Goal: Task Accomplishment & Management: Manage account settings

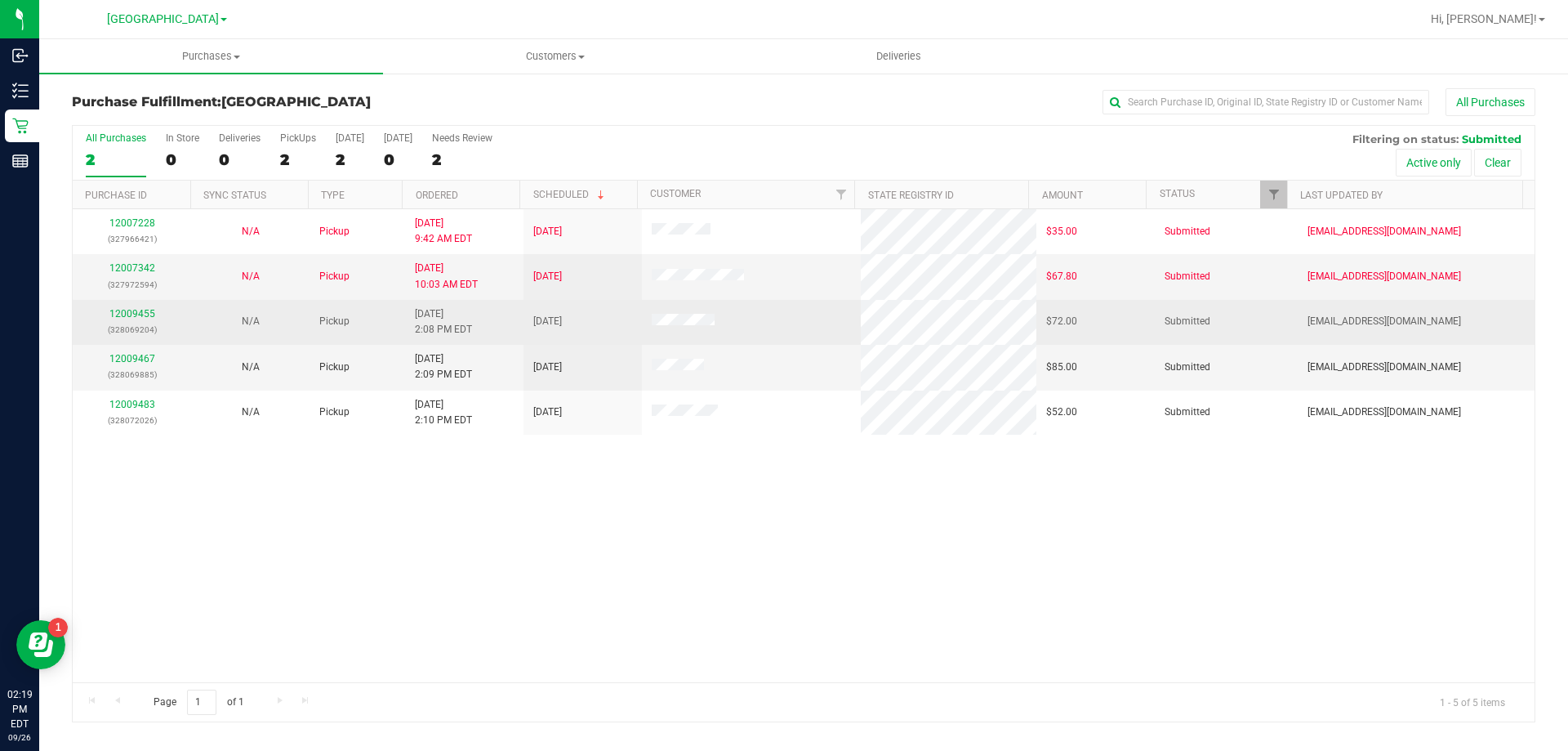
click at [135, 319] on div "12009455 (328069204)" at bounding box center [132, 321] width 99 height 31
click at [135, 309] on link "12009455" at bounding box center [132, 313] width 46 height 11
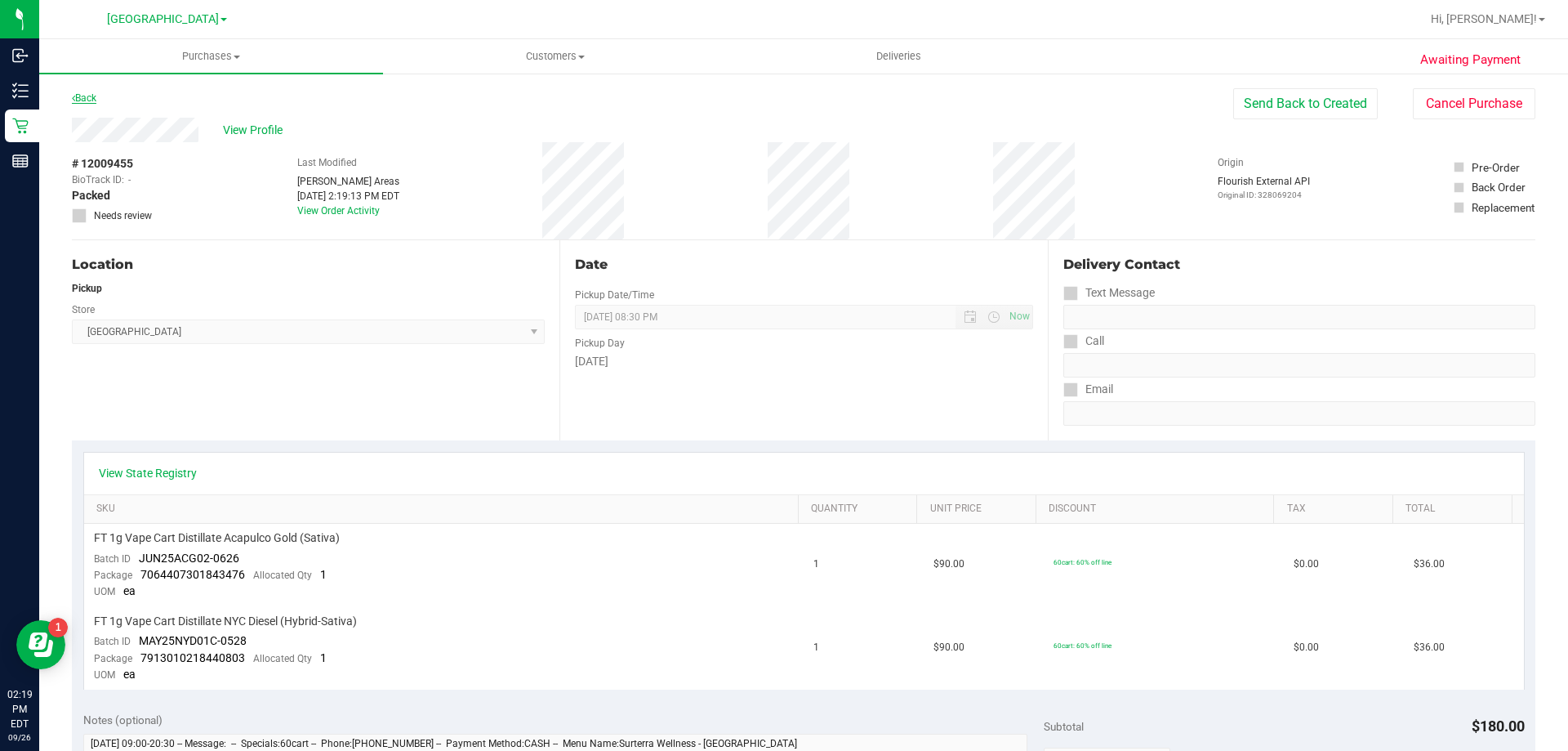
click at [87, 93] on link "Back" at bounding box center [84, 97] width 25 height 11
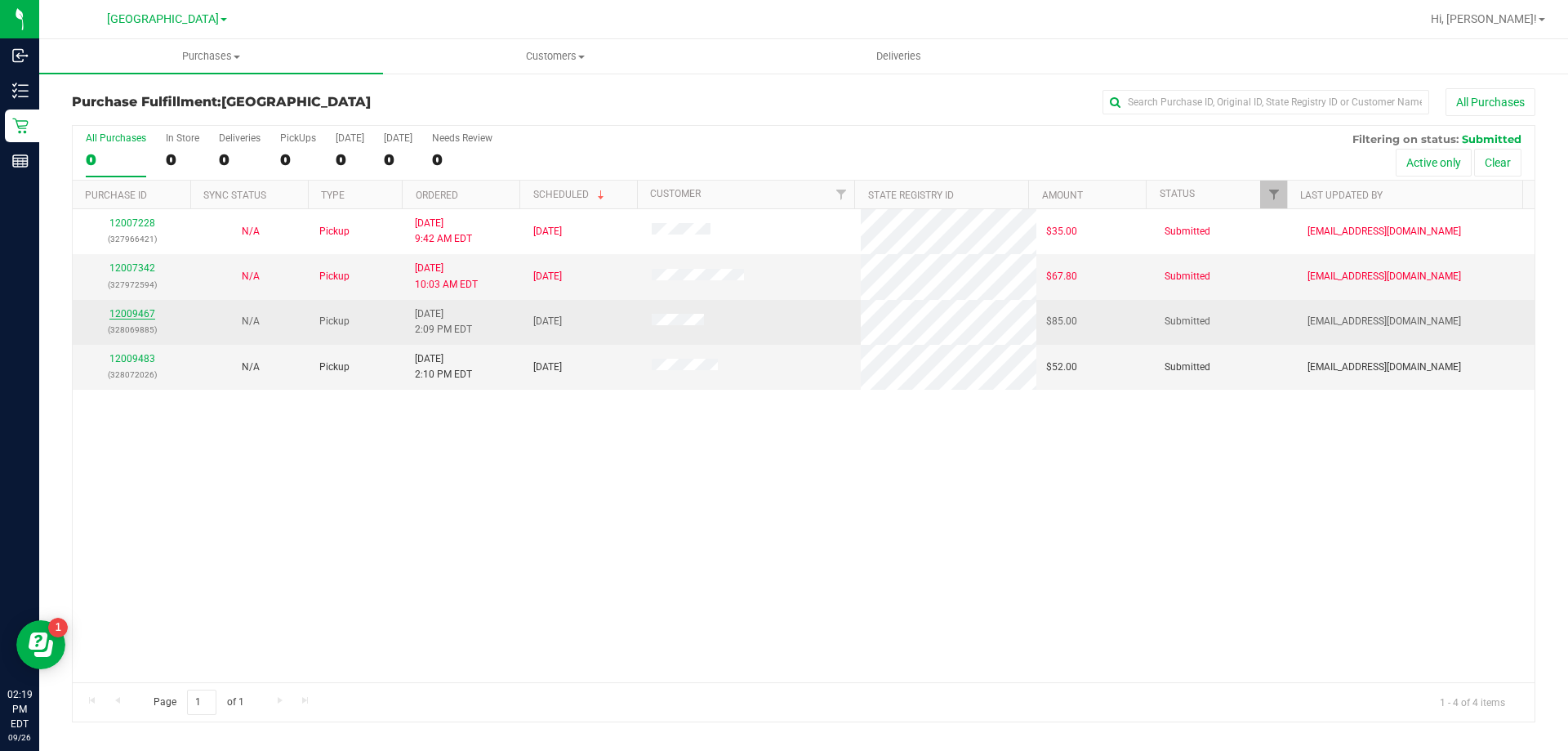
click at [139, 311] on link "12009467" at bounding box center [132, 313] width 46 height 11
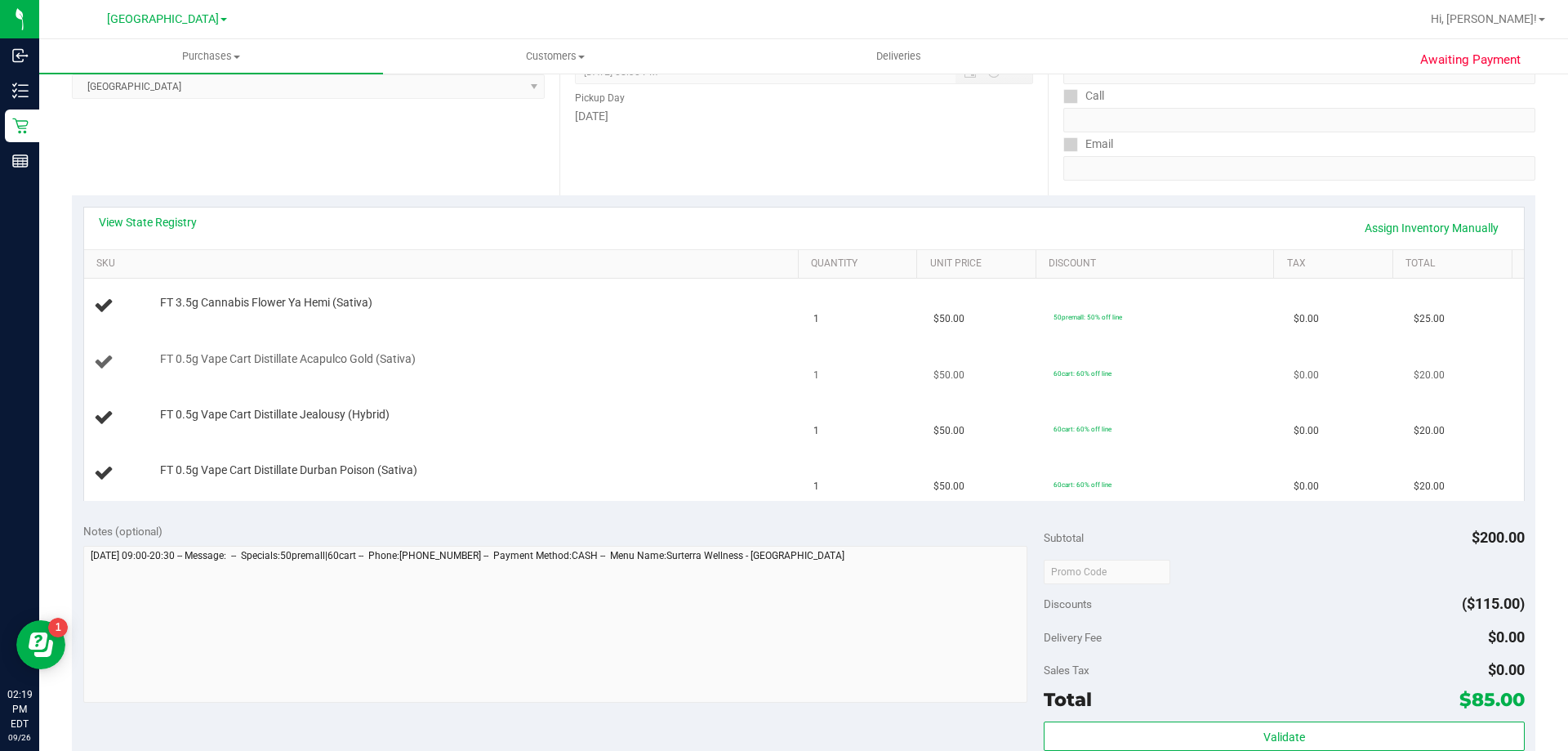
scroll to position [163, 0]
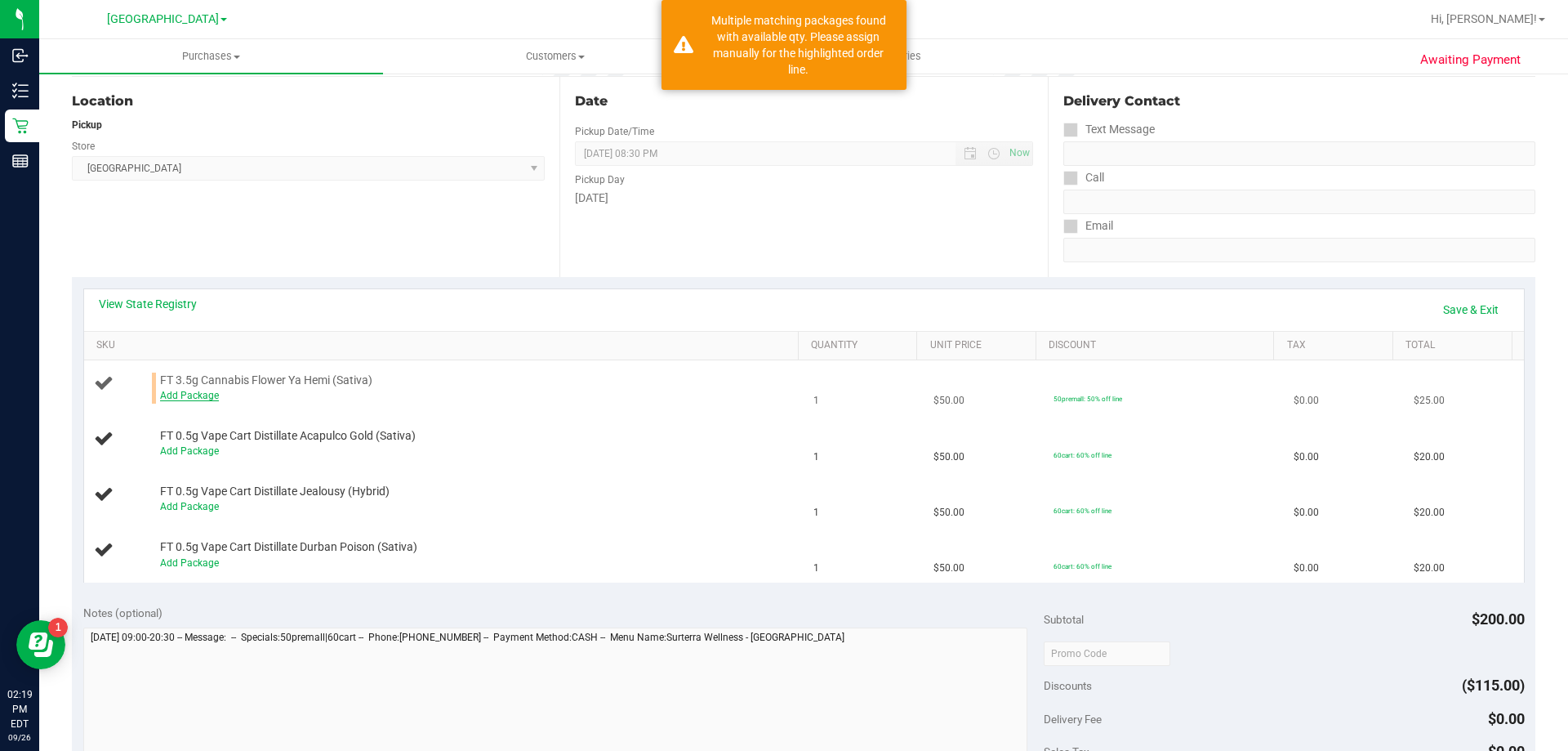
click at [167, 400] on link "Add Package" at bounding box center [189, 395] width 59 height 11
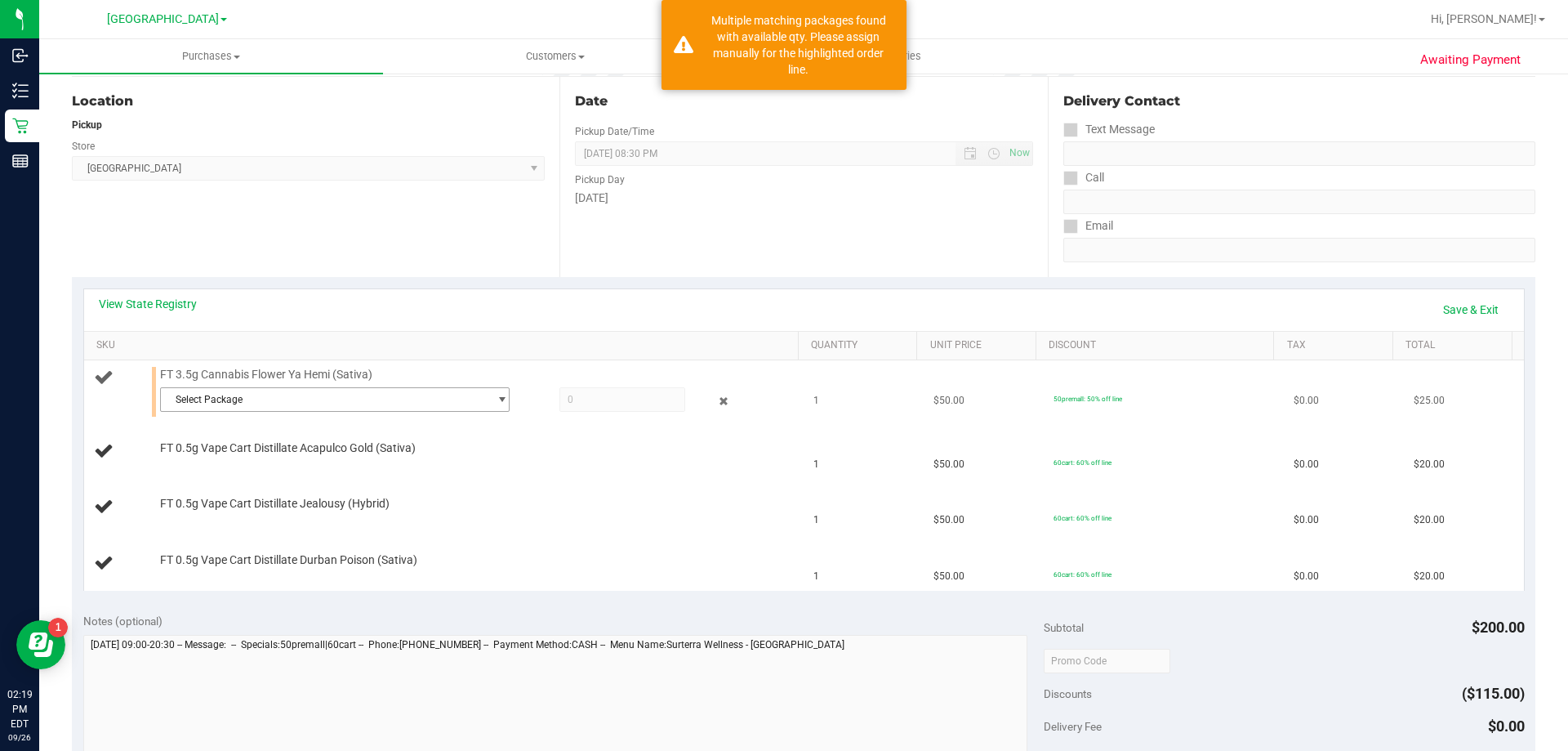
drag, startPoint x: 167, startPoint y: 400, endPoint x: 270, endPoint y: 400, distance: 103.0
click at [270, 400] on span "Select Package" at bounding box center [325, 399] width 328 height 23
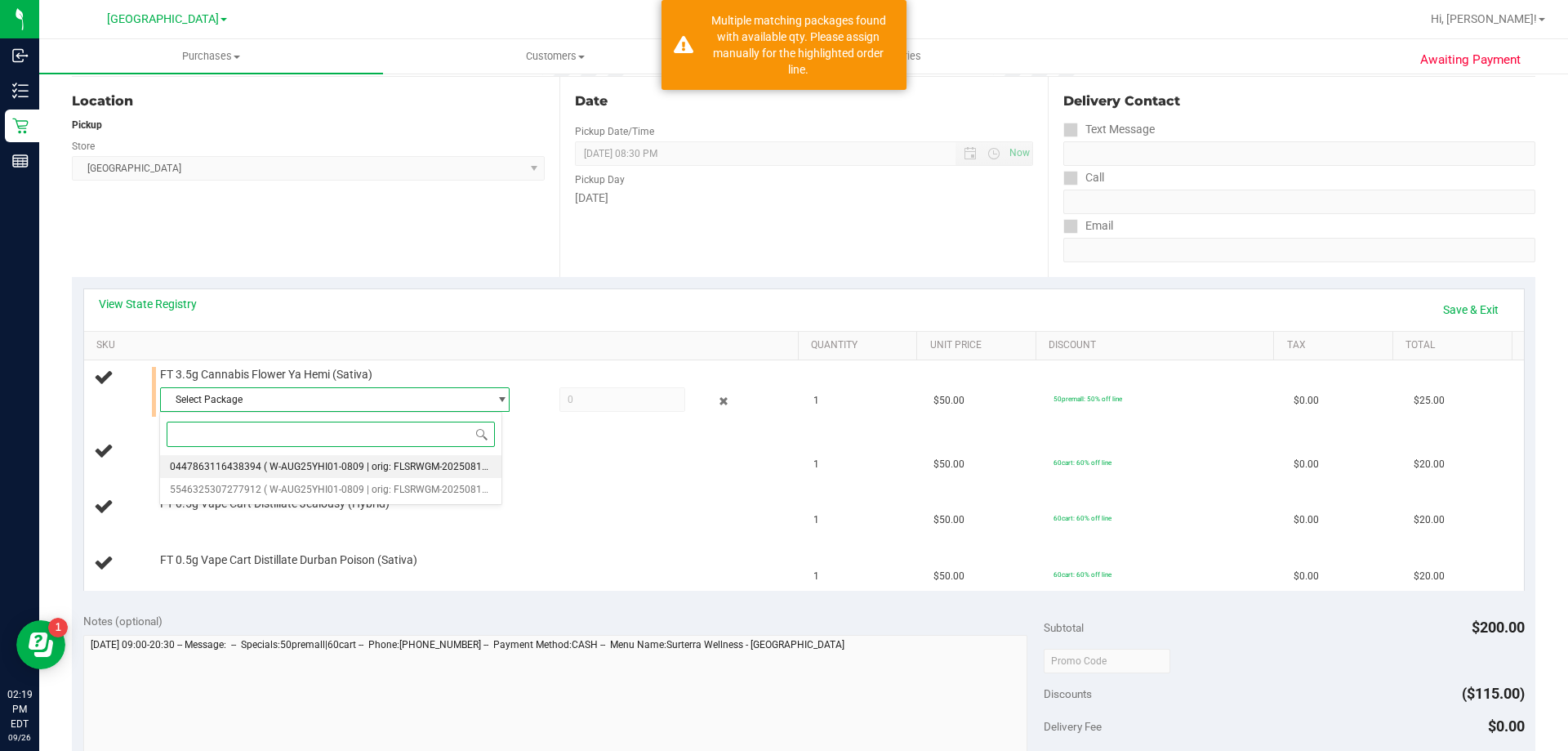
click at [292, 462] on span "( W-AUG25YHI01-0809 | orig: FLSRWGM-20250814-484 )" at bounding box center [388, 466] width 249 height 11
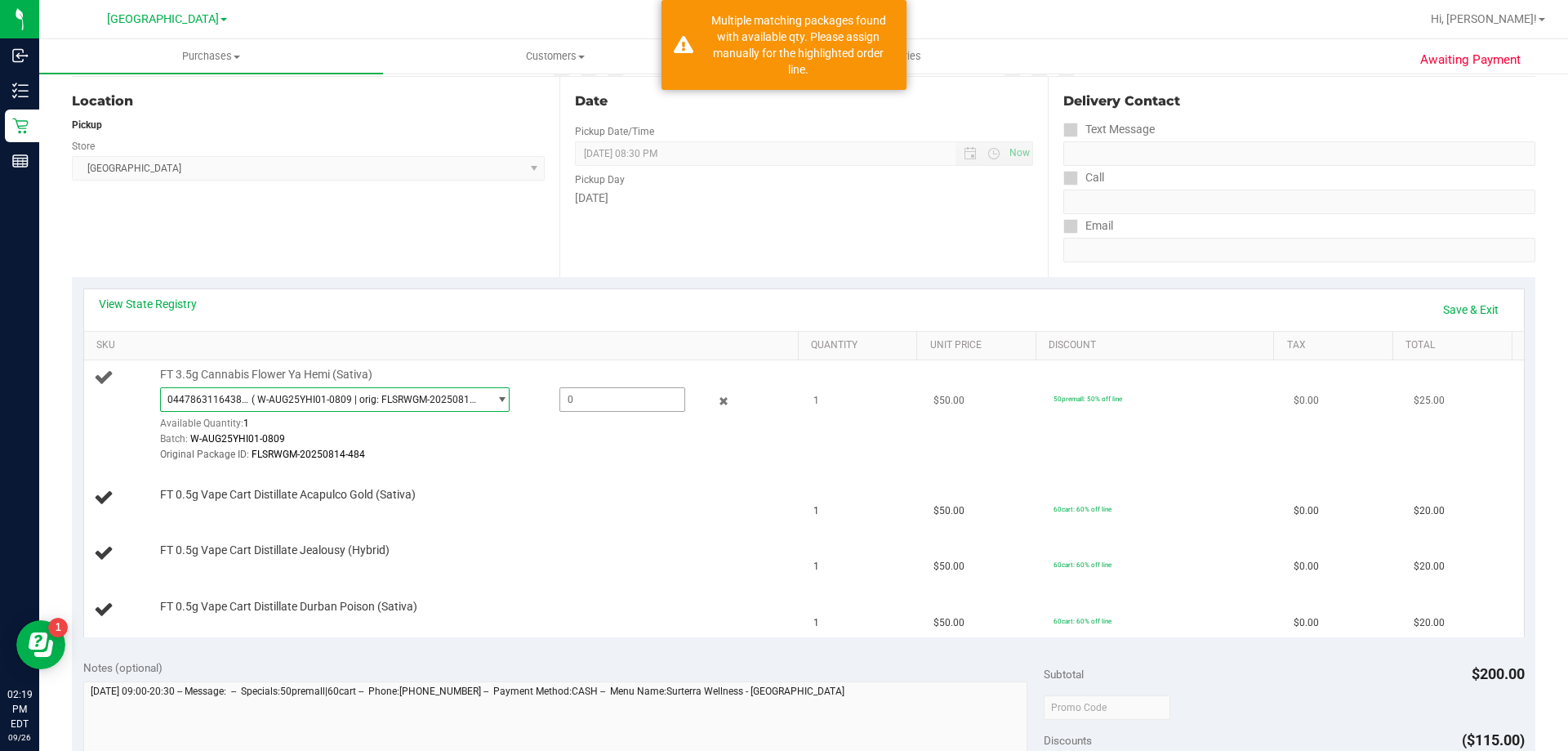
click at [587, 391] on span at bounding box center [623, 399] width 126 height 25
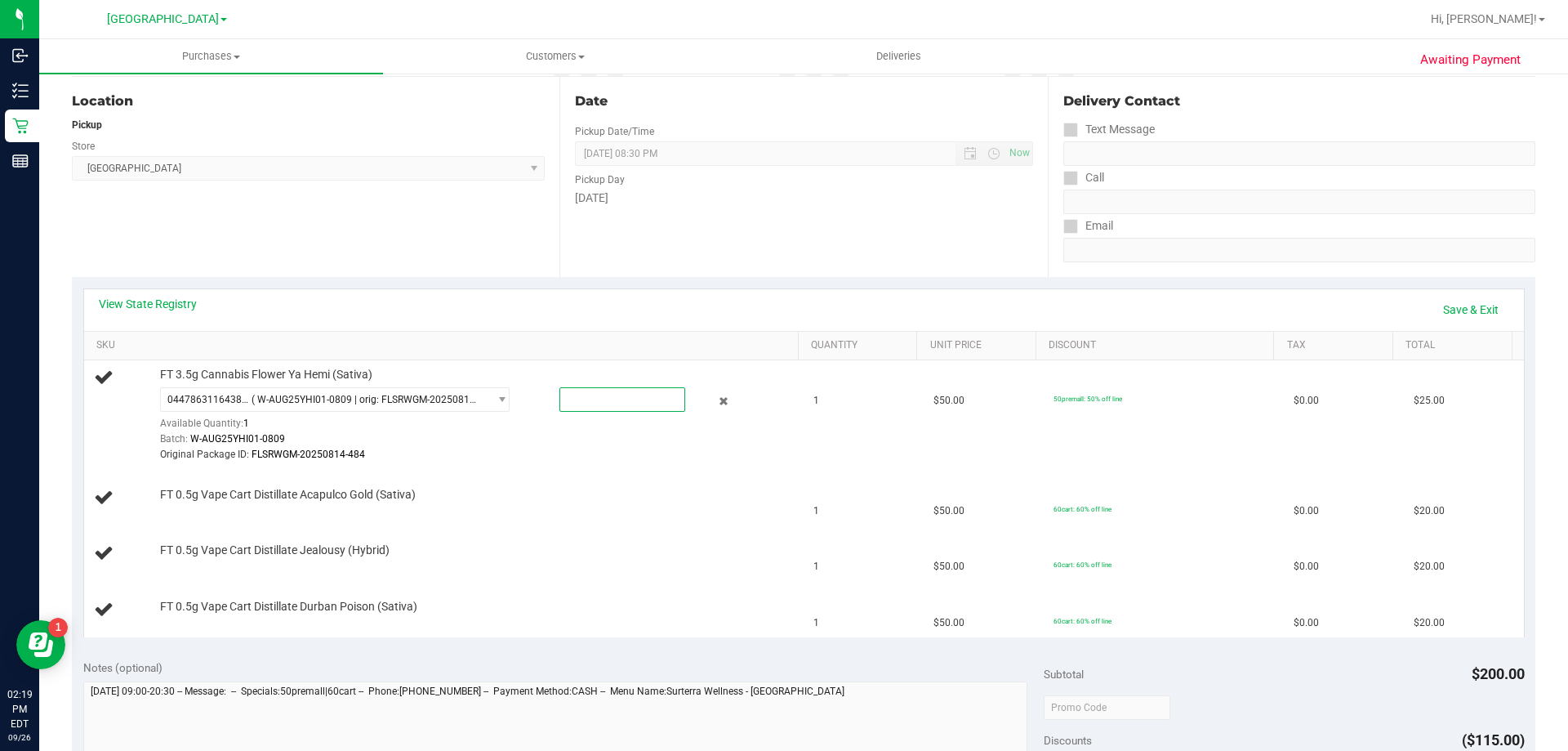
type input "1"
type input "1.0000"
click at [531, 296] on div "View State Registry Save & Exit" at bounding box center [803, 310] width 1410 height 28
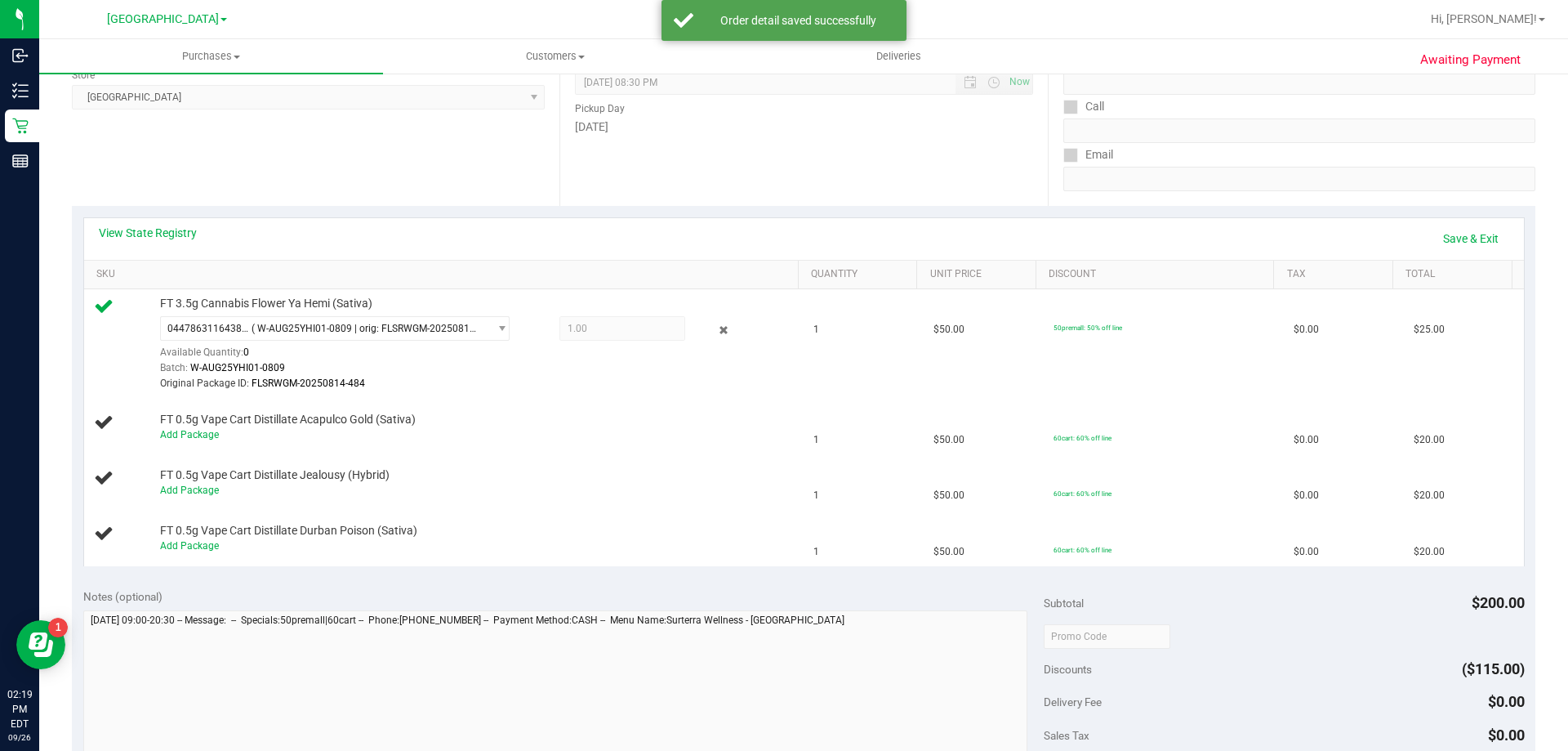
scroll to position [245, 0]
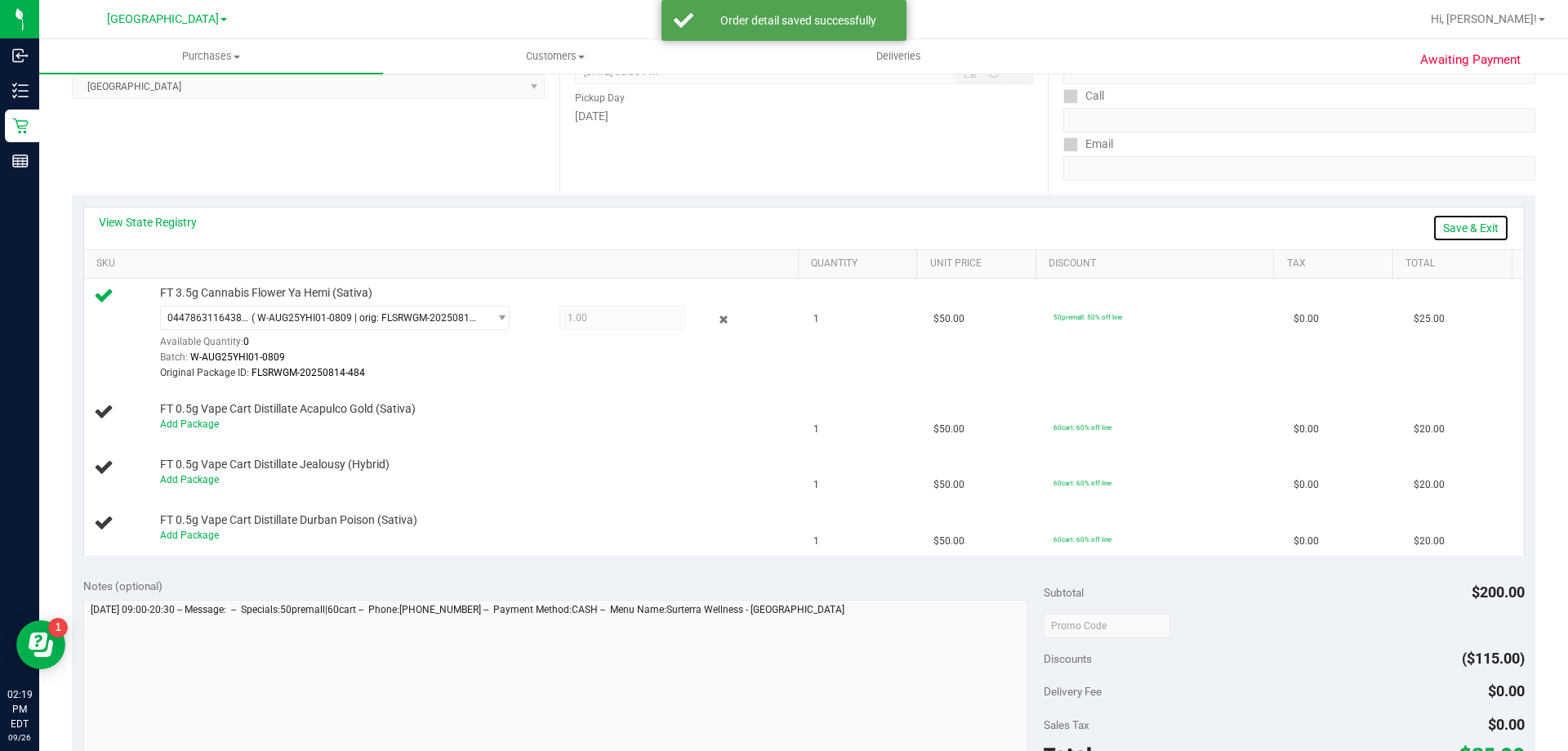
click at [1469, 225] on link "Save & Exit" at bounding box center [1470, 228] width 77 height 28
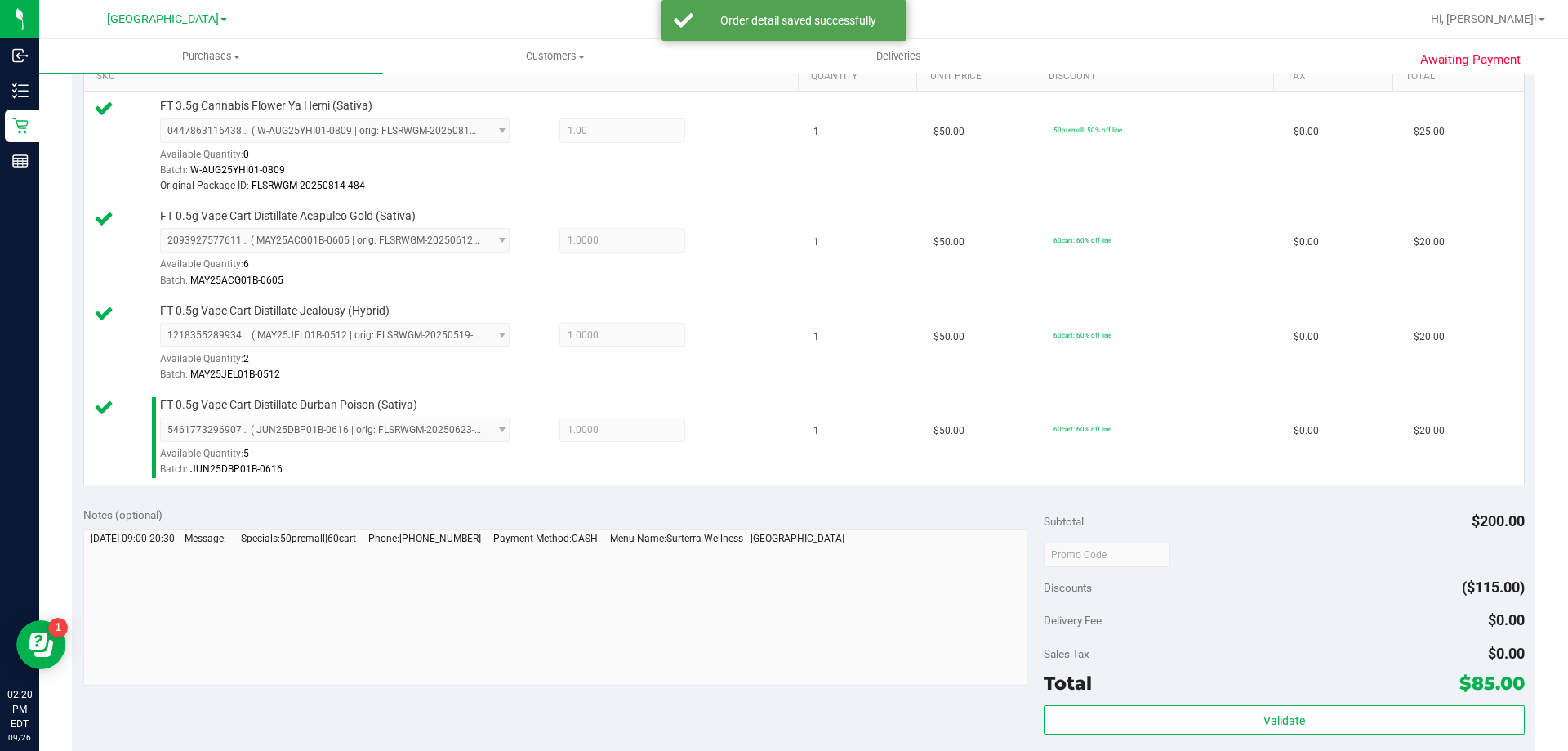
scroll to position [572, 0]
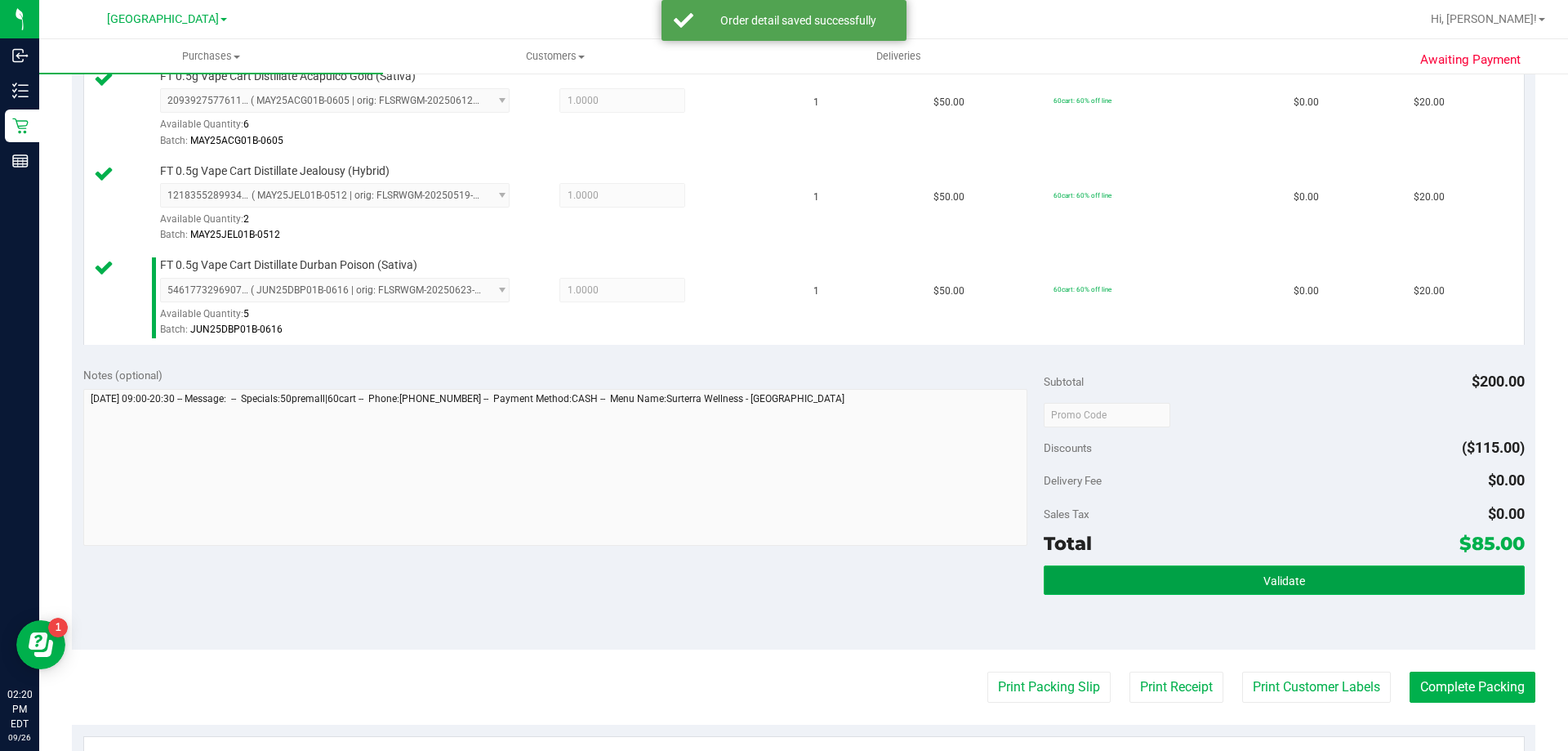
click at [1424, 583] on button "Validate" at bounding box center [1283, 579] width 480 height 29
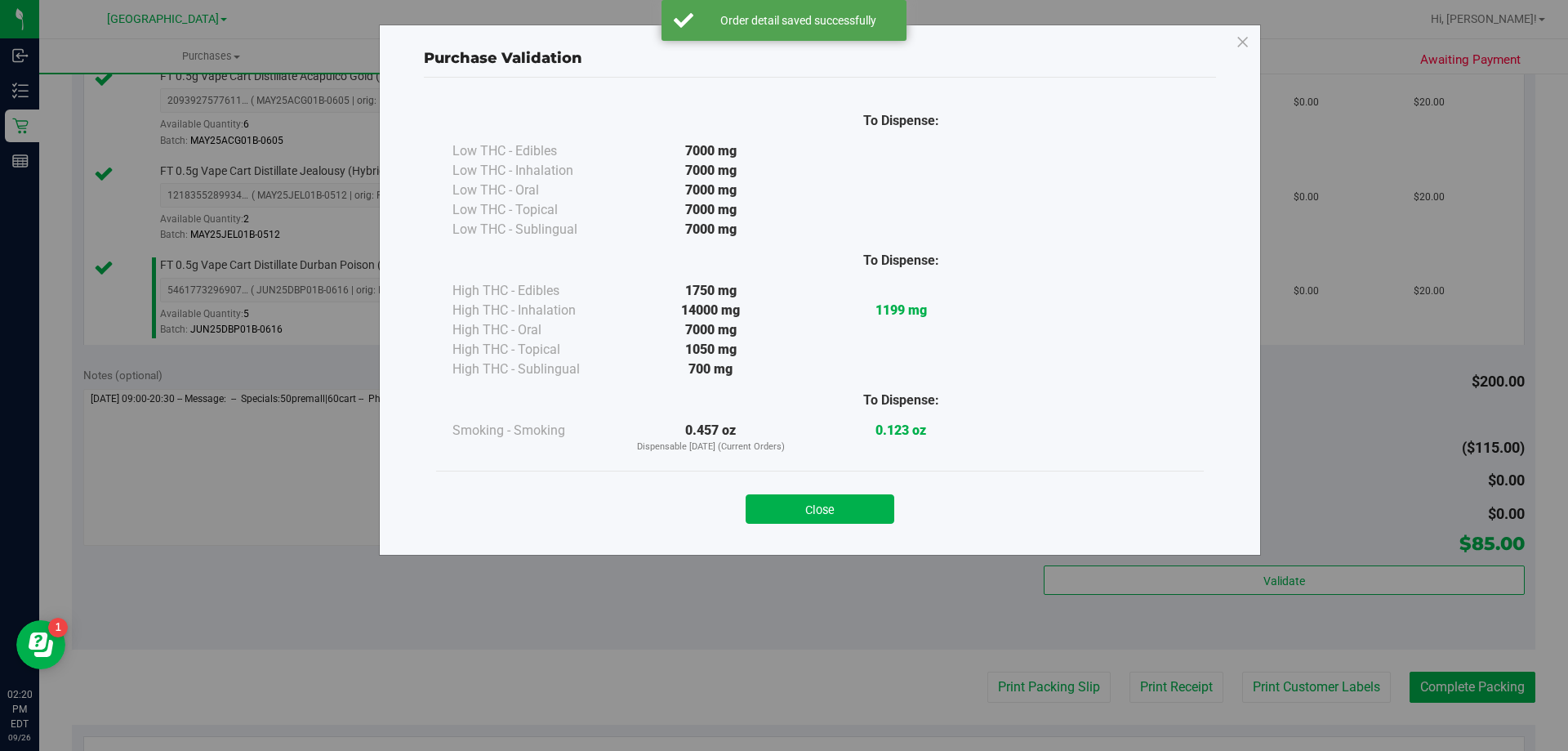
click at [827, 493] on div "Close" at bounding box center [819, 504] width 743 height 41
click at [829, 516] on button "Close" at bounding box center [819, 508] width 149 height 29
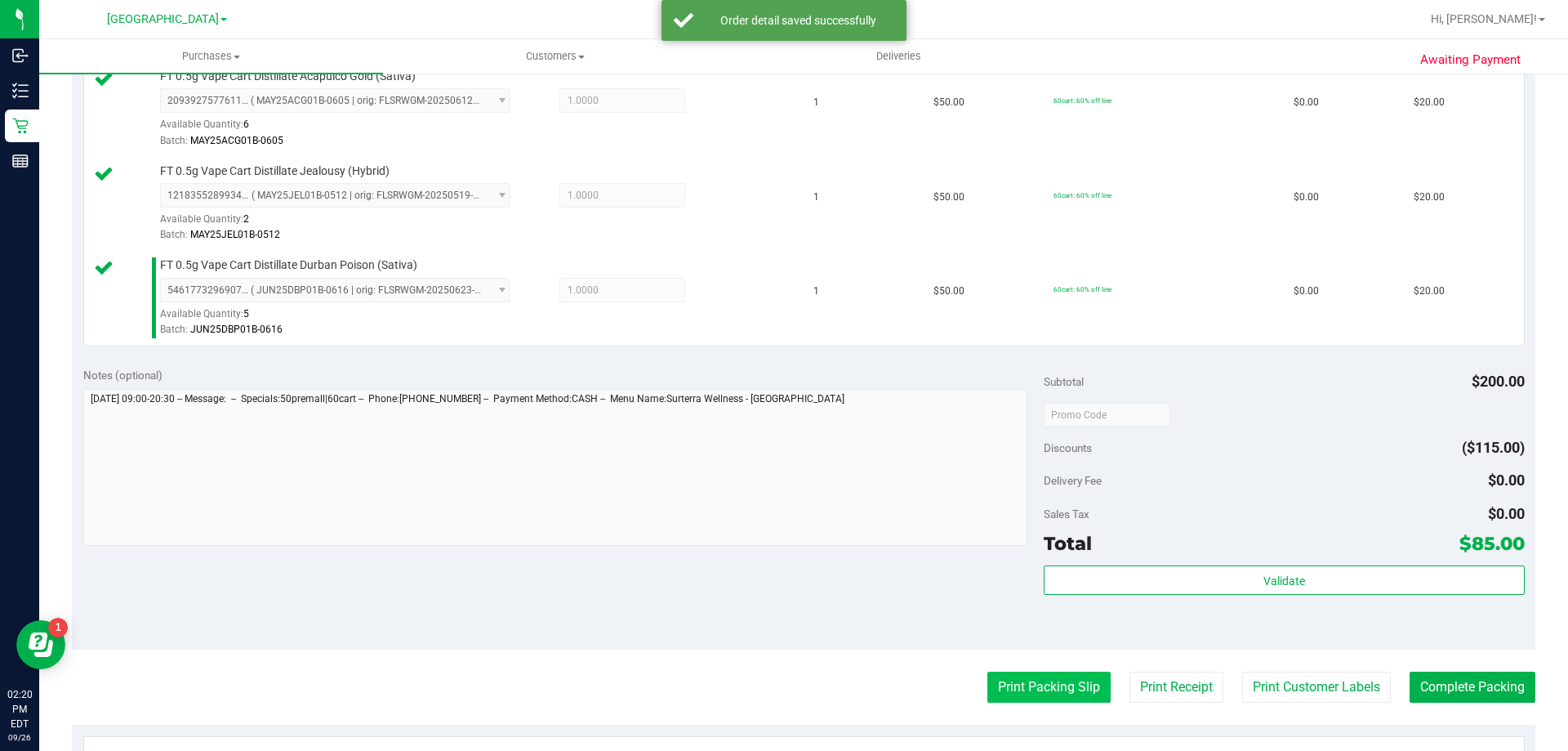
click at [1001, 698] on button "Print Packing Slip" at bounding box center [1048, 687] width 123 height 31
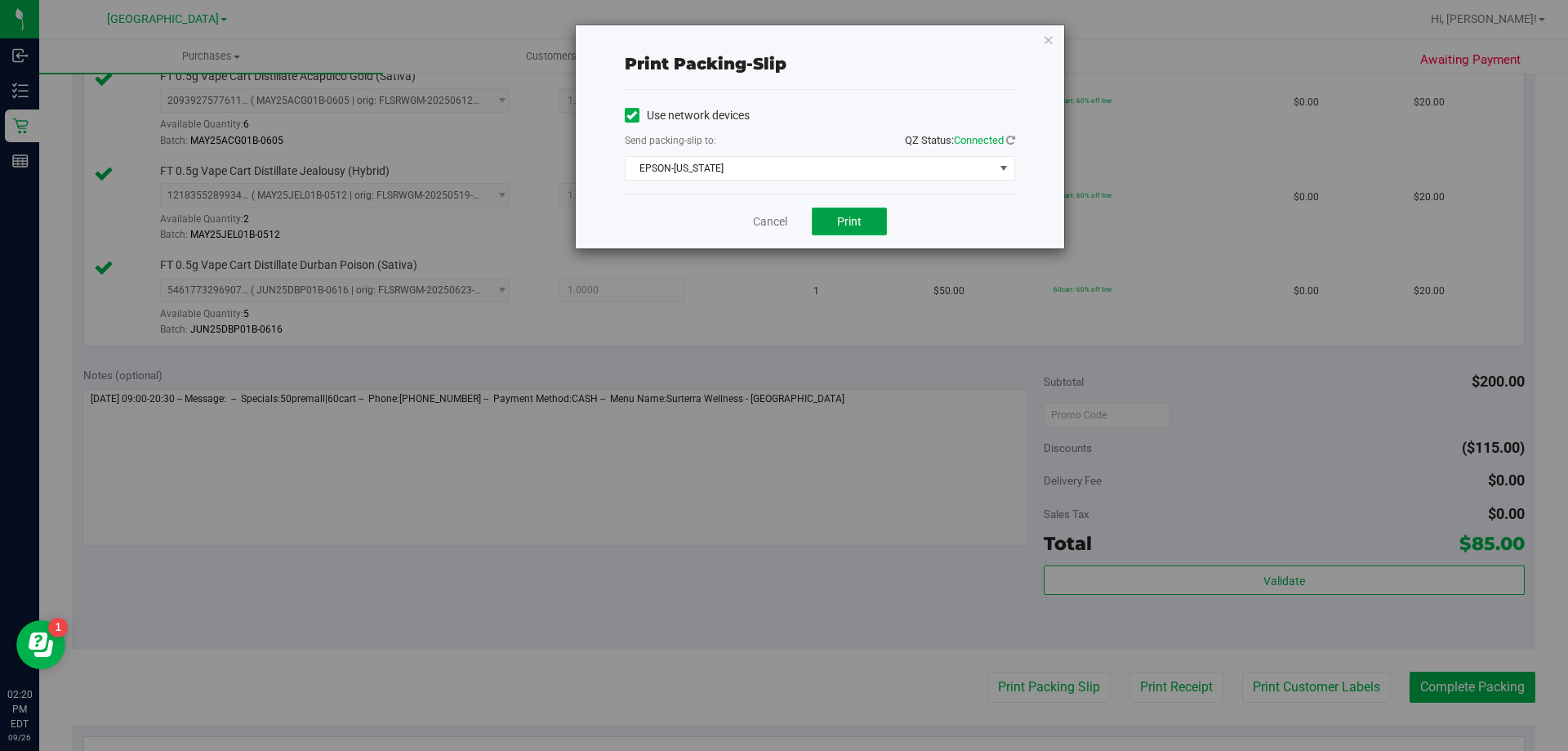
click at [848, 229] on button "Print" at bounding box center [848, 222] width 75 height 28
click at [1051, 30] on icon "button" at bounding box center [1047, 39] width 11 height 20
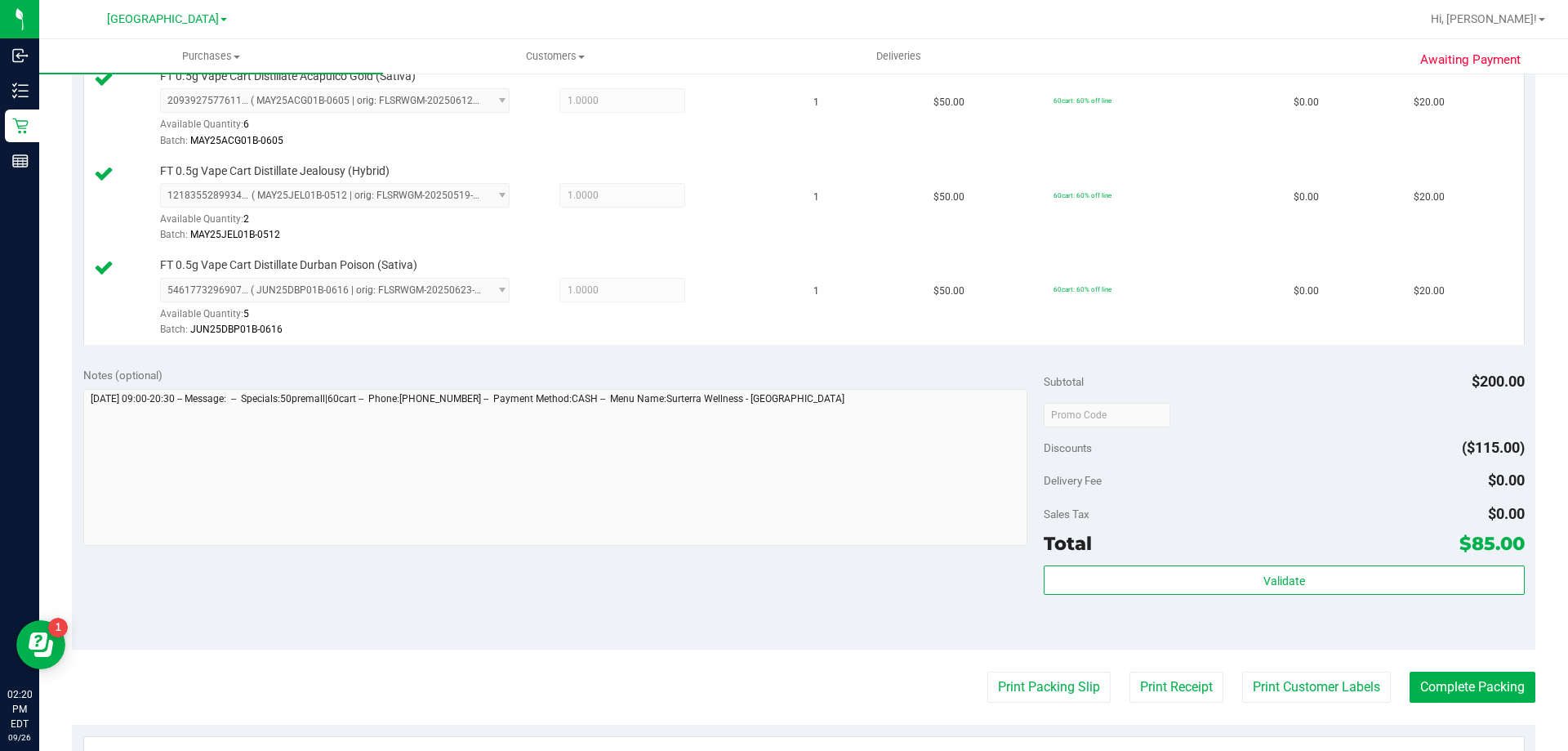
click at [1258, 603] on div "Validate" at bounding box center [1283, 602] width 480 height 74
click at [1260, 596] on div "Validate" at bounding box center [1283, 602] width 480 height 74
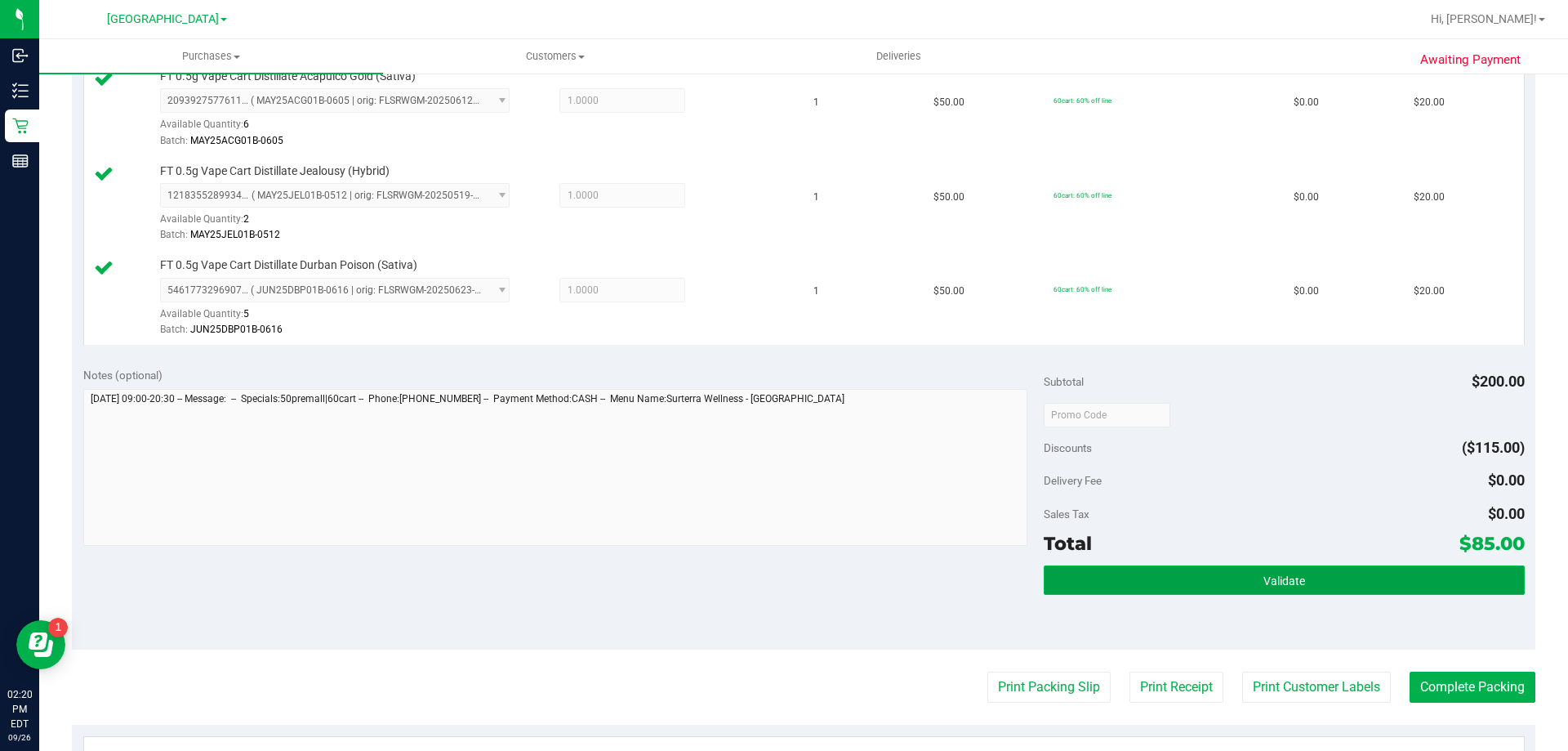
click at [1263, 587] on span "Validate" at bounding box center [1284, 580] width 42 height 13
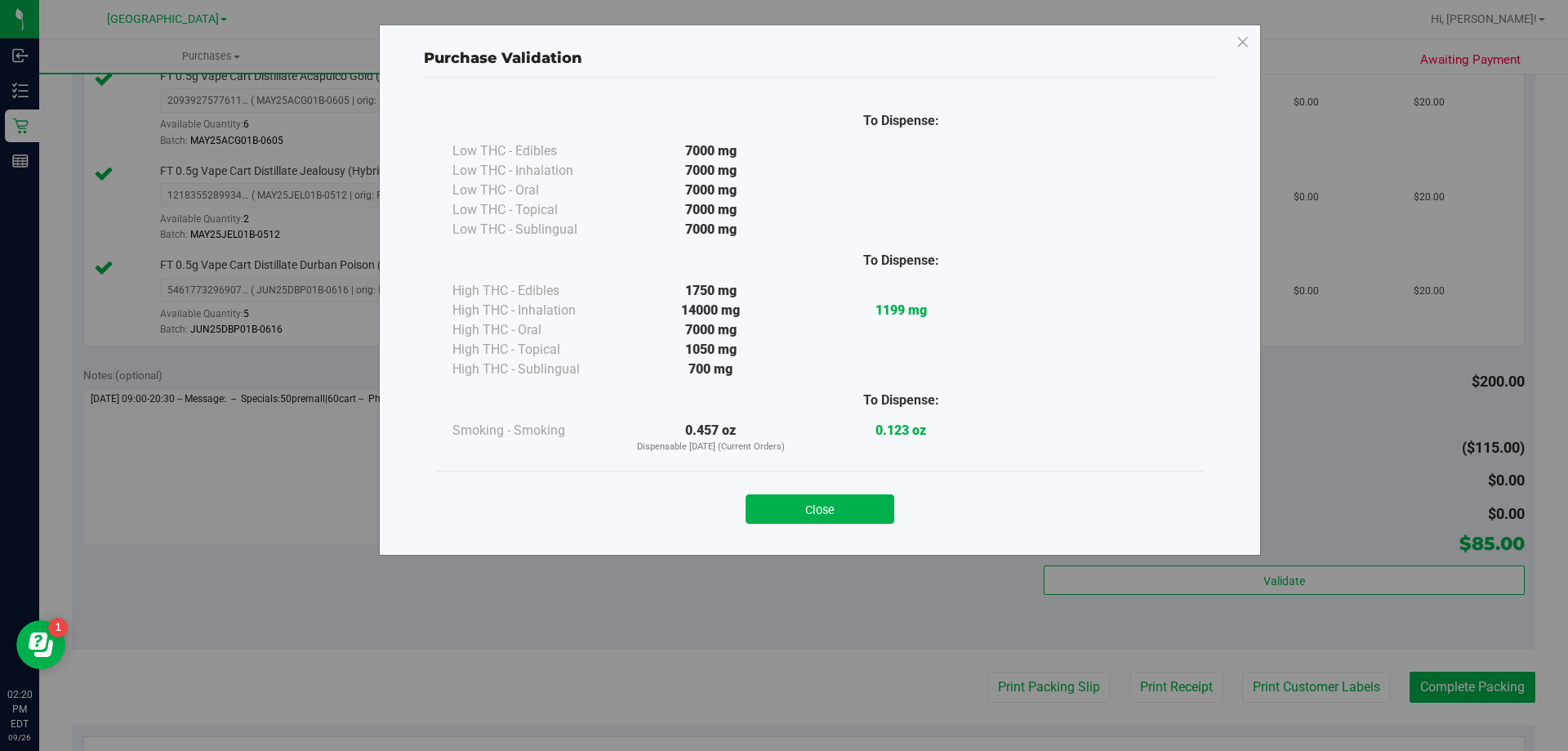
drag, startPoint x: 809, startPoint y: 510, endPoint x: 1063, endPoint y: 534, distance: 255.1
click at [811, 510] on button "Close" at bounding box center [819, 508] width 149 height 29
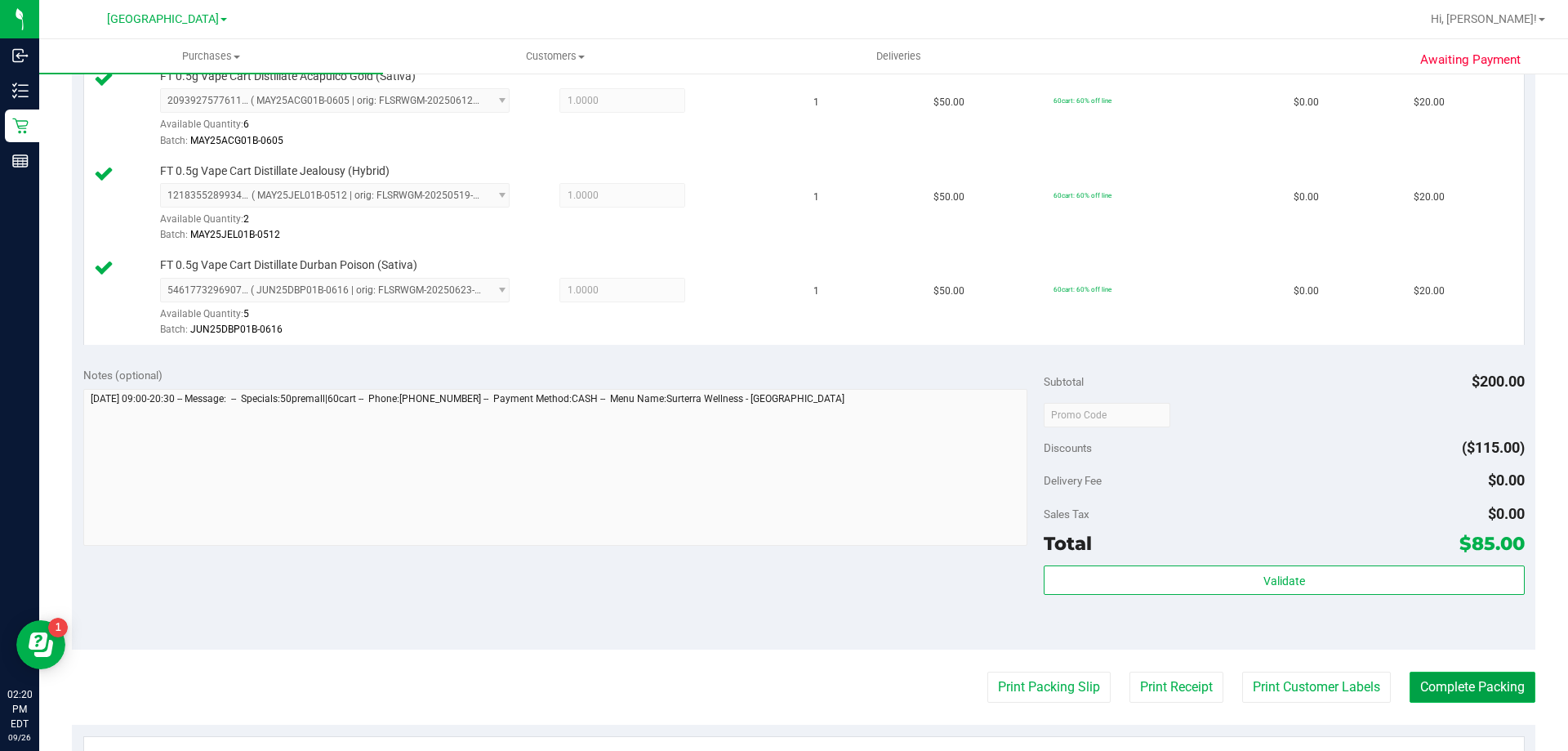
click at [1509, 684] on button "Complete Packing" at bounding box center [1472, 687] width 126 height 31
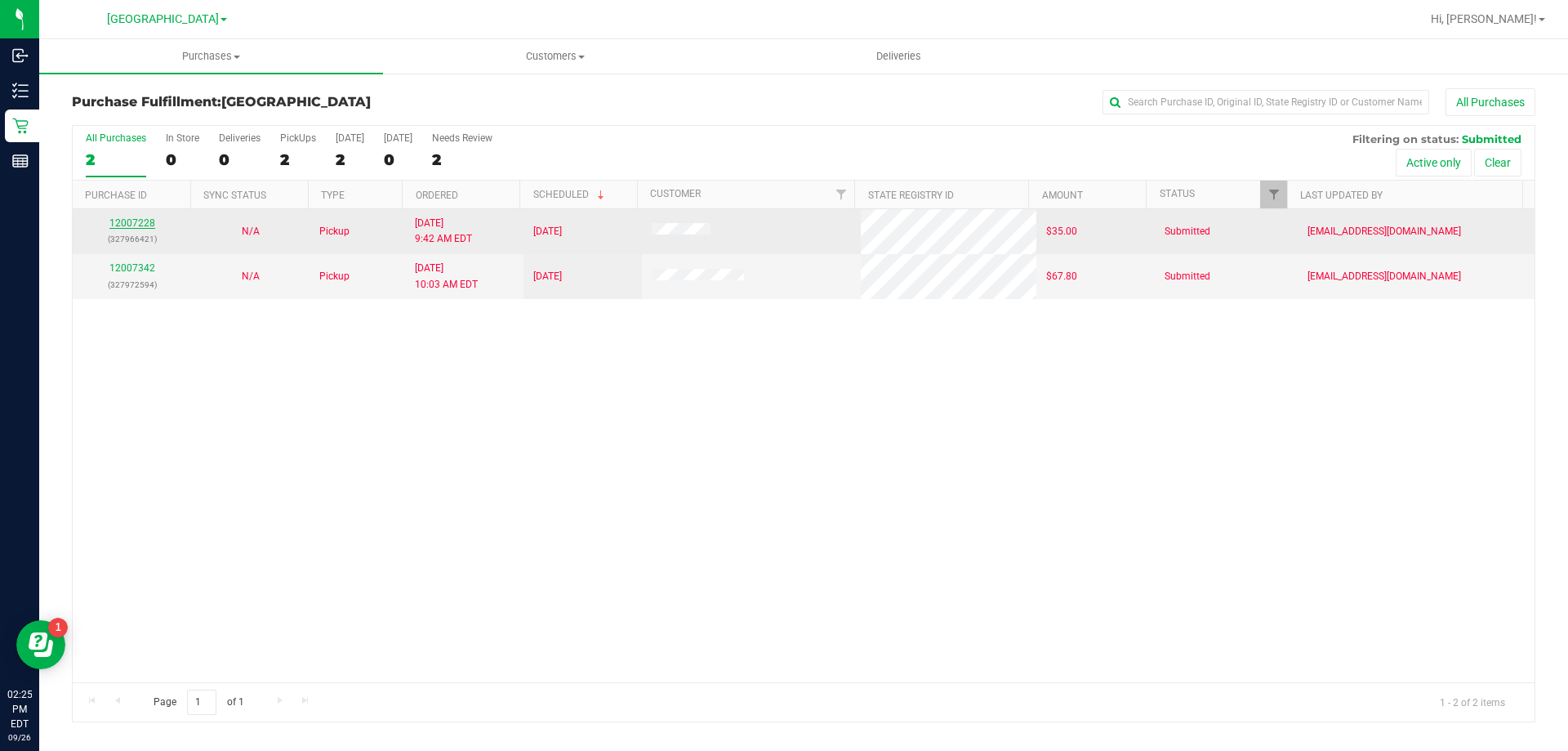
click at [151, 227] on link "12007228" at bounding box center [132, 222] width 46 height 11
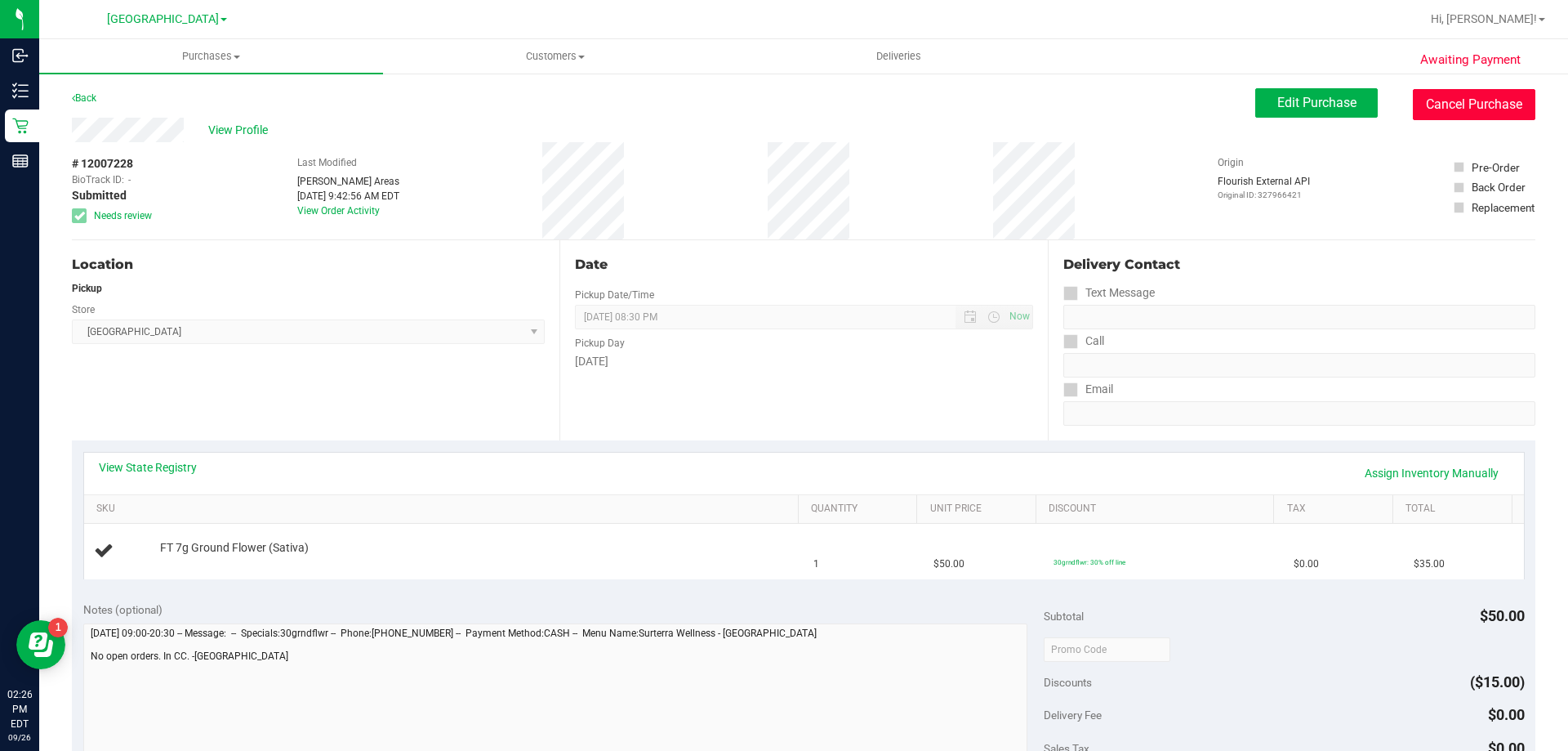
click at [1481, 96] on button "Cancel Purchase" at bounding box center [1473, 104] width 123 height 31
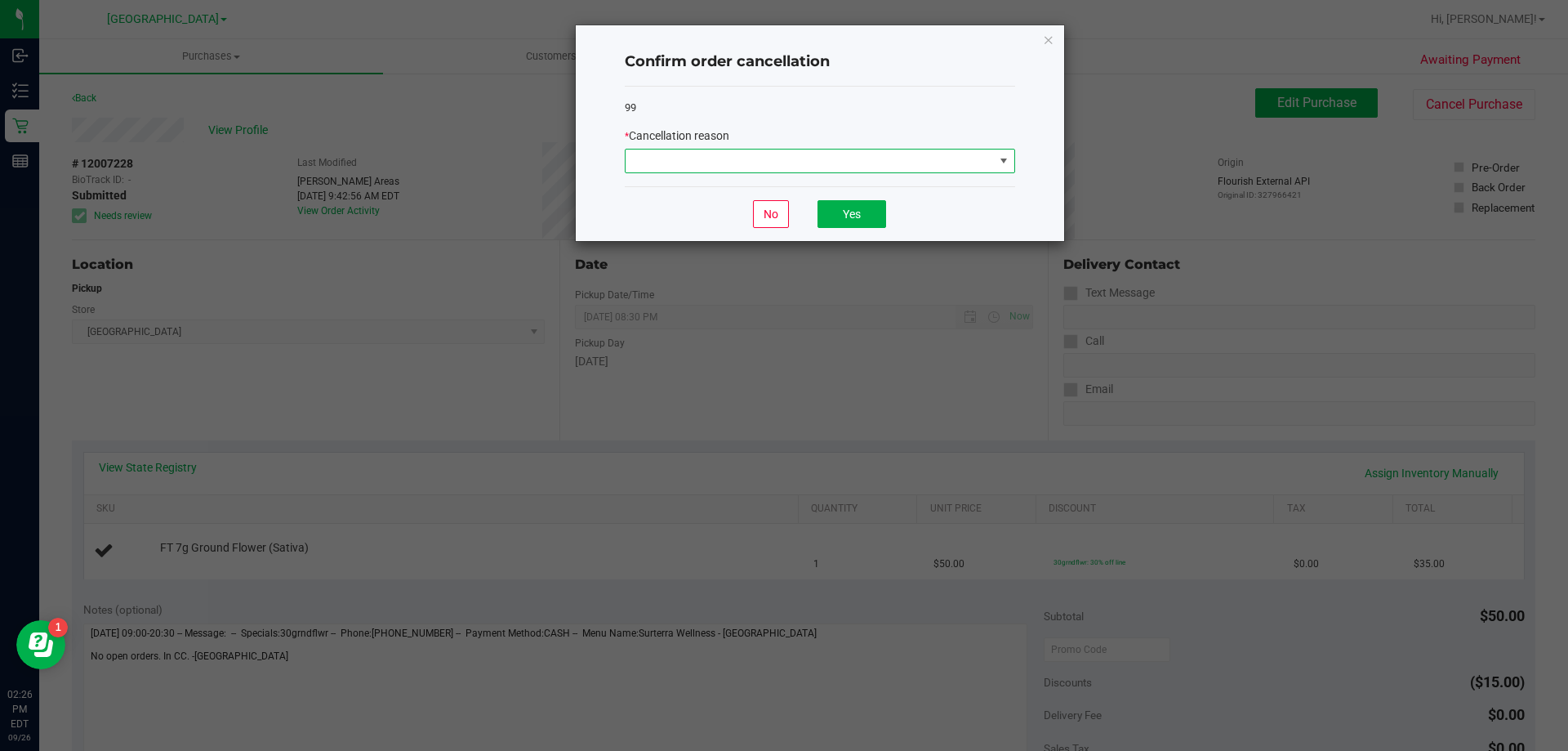
click at [882, 160] on span at bounding box center [809, 161] width 368 height 23
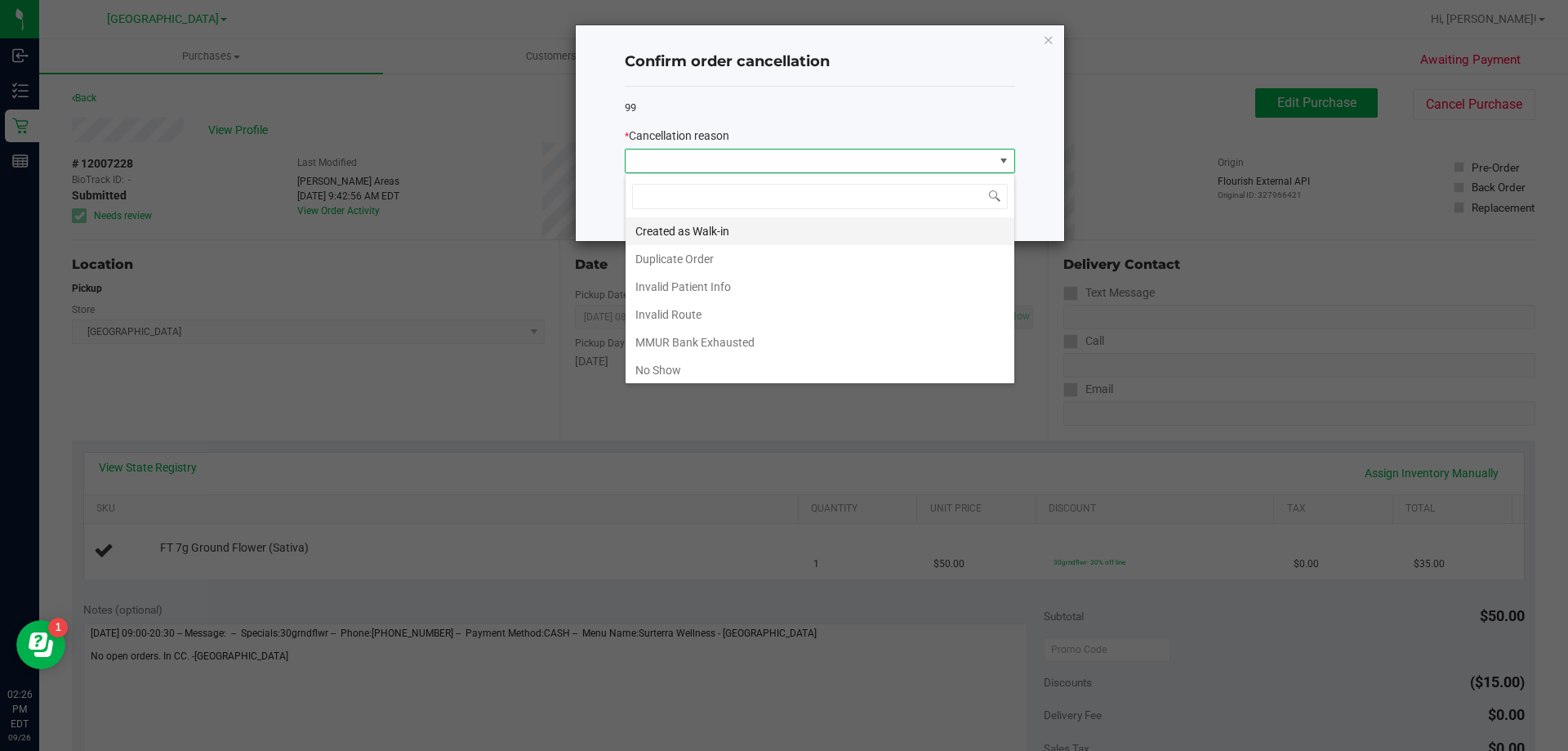
scroll to position [25, 391]
click at [775, 228] on li "Created as Walk-in" at bounding box center [819, 231] width 389 height 28
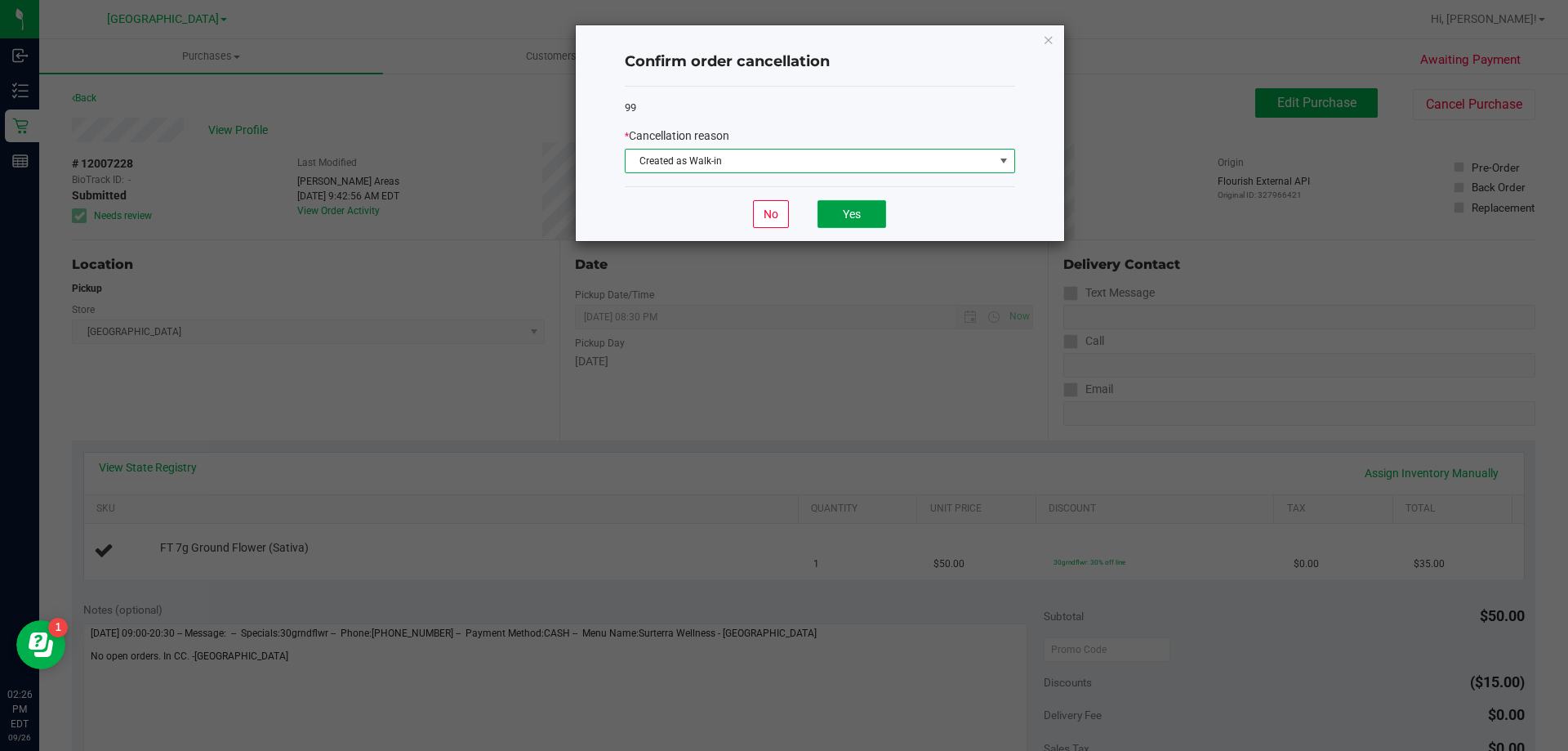
click at [842, 204] on button "Yes" at bounding box center [851, 214] width 69 height 28
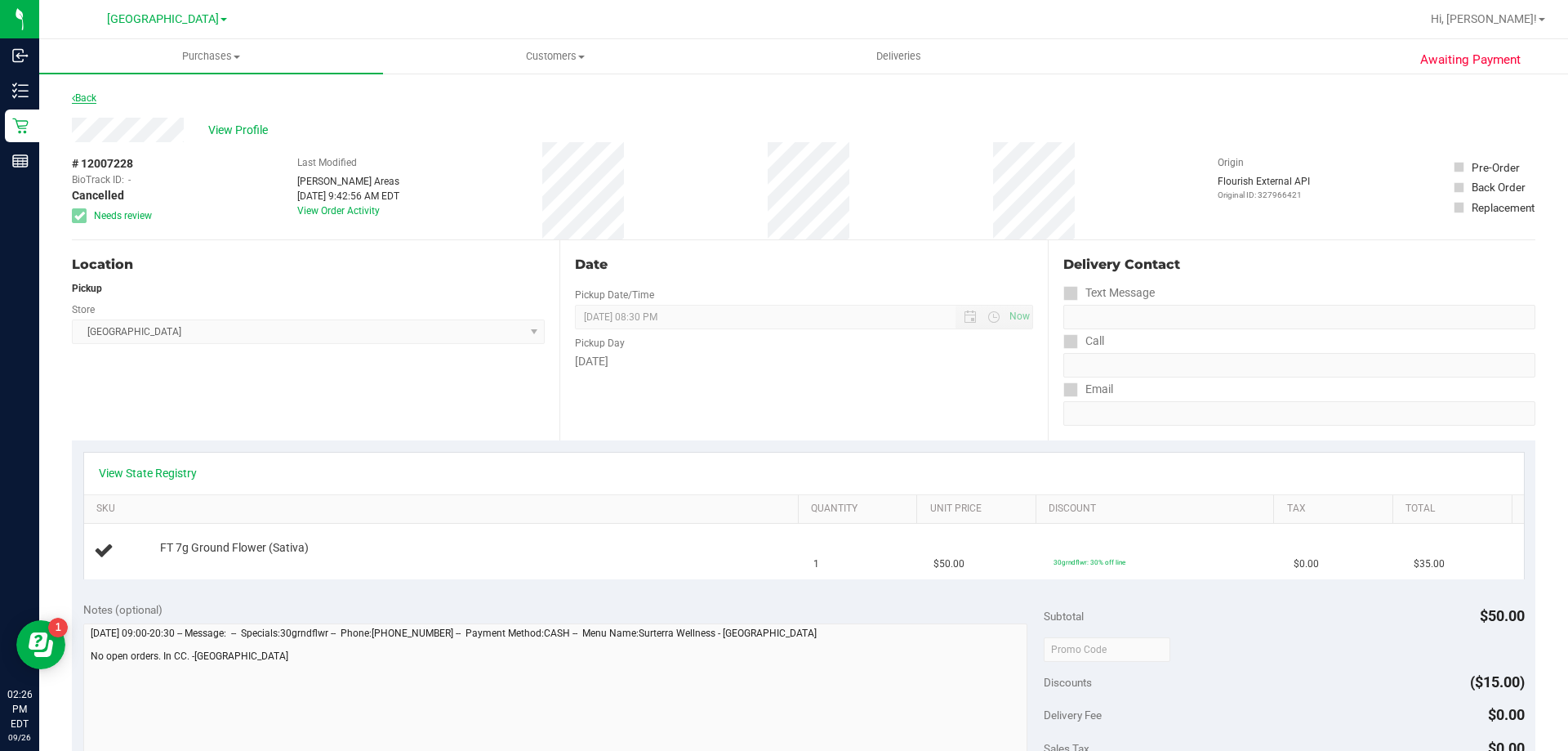
click at [77, 97] on link "Back" at bounding box center [84, 97] width 25 height 11
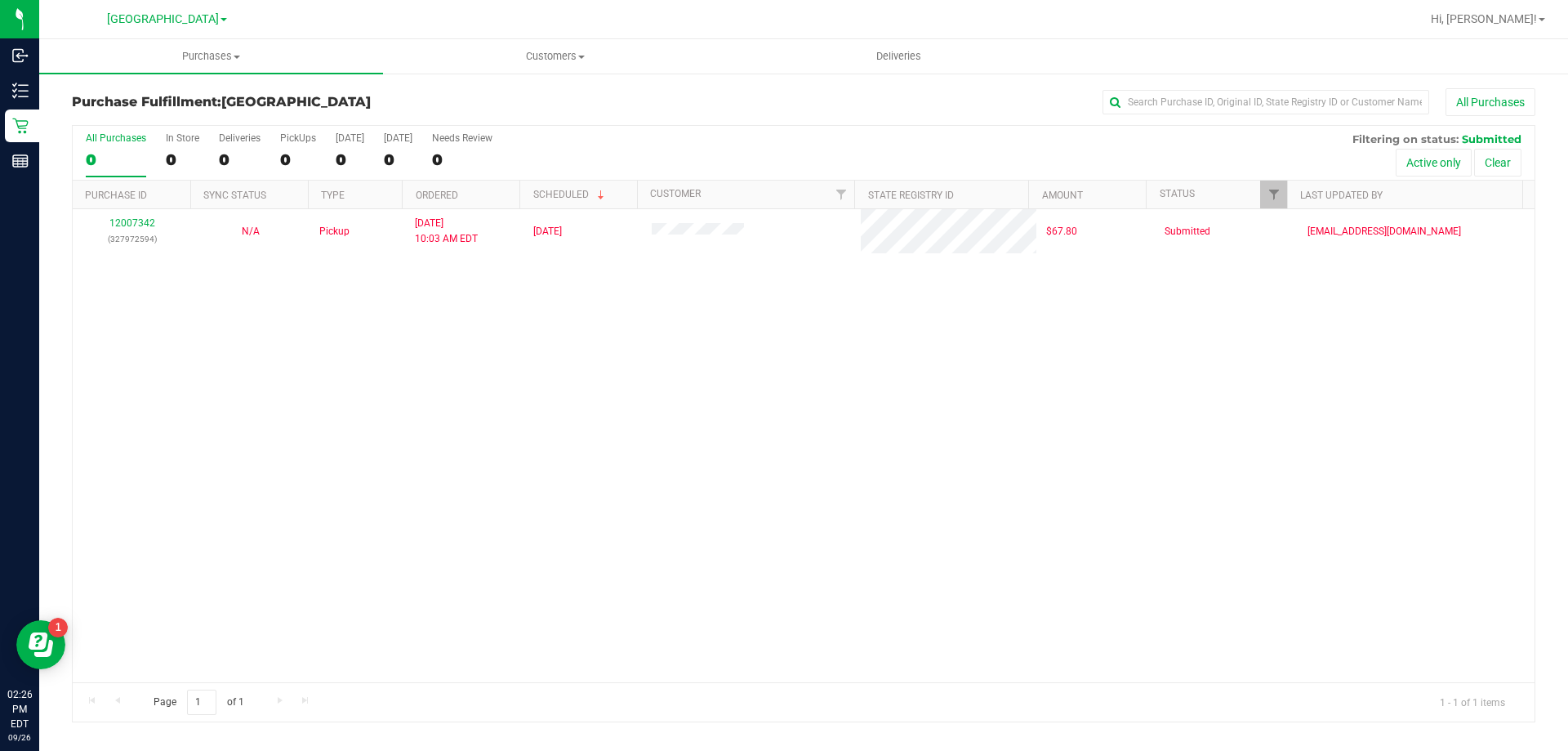
click at [624, 134] on div "All Purchases 0 In Store 0 Deliveries 0 PickUps 0 Today 0 Tomorrow 0 Needs Revi…" at bounding box center [803, 132] width 1461 height 13
click at [755, 488] on div "12007342 (327972594) N/A Pickup 9/26/2025 10:03 AM EDT 9/26/2025 $67.80 Submitt…" at bounding box center [803, 445] width 1461 height 473
click at [190, 56] on span "Purchases" at bounding box center [211, 56] width 344 height 15
click at [145, 121] on li "Fulfillment" at bounding box center [211, 119] width 344 height 20
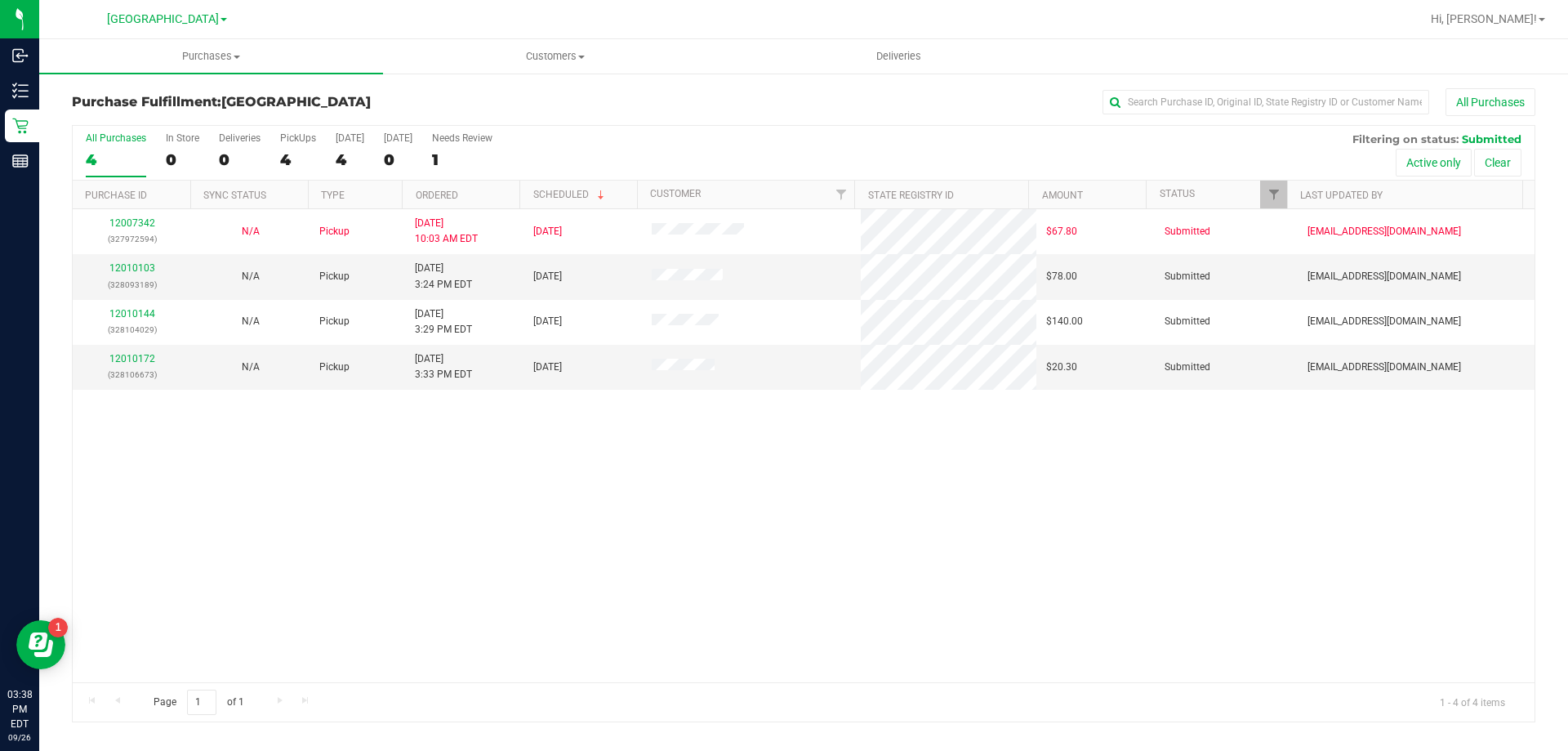
click at [464, 194] on th "Ordered" at bounding box center [461, 195] width 118 height 29
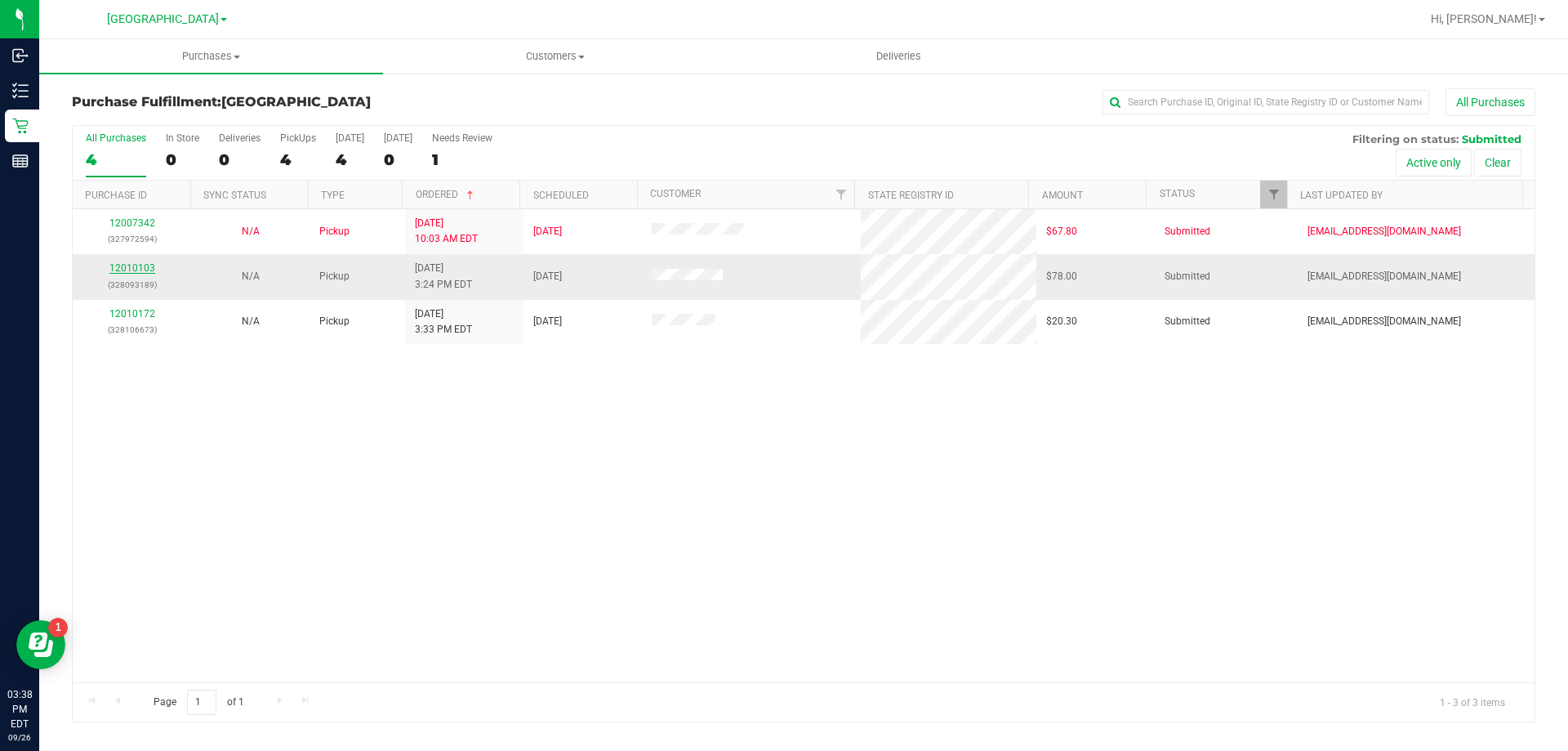
click at [115, 266] on link "12010103" at bounding box center [132, 267] width 46 height 11
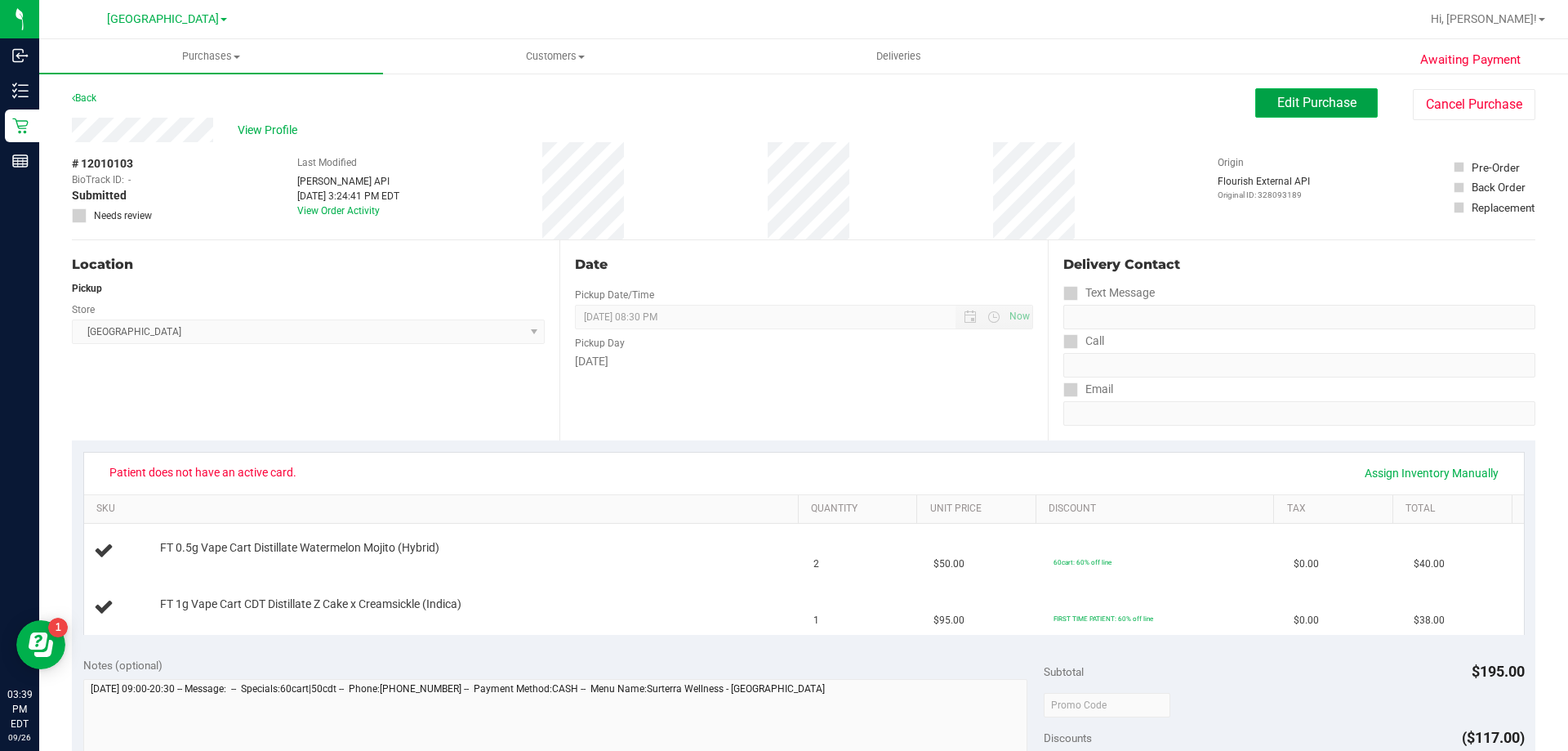
click at [1284, 117] on button "Edit Purchase" at bounding box center [1316, 102] width 123 height 29
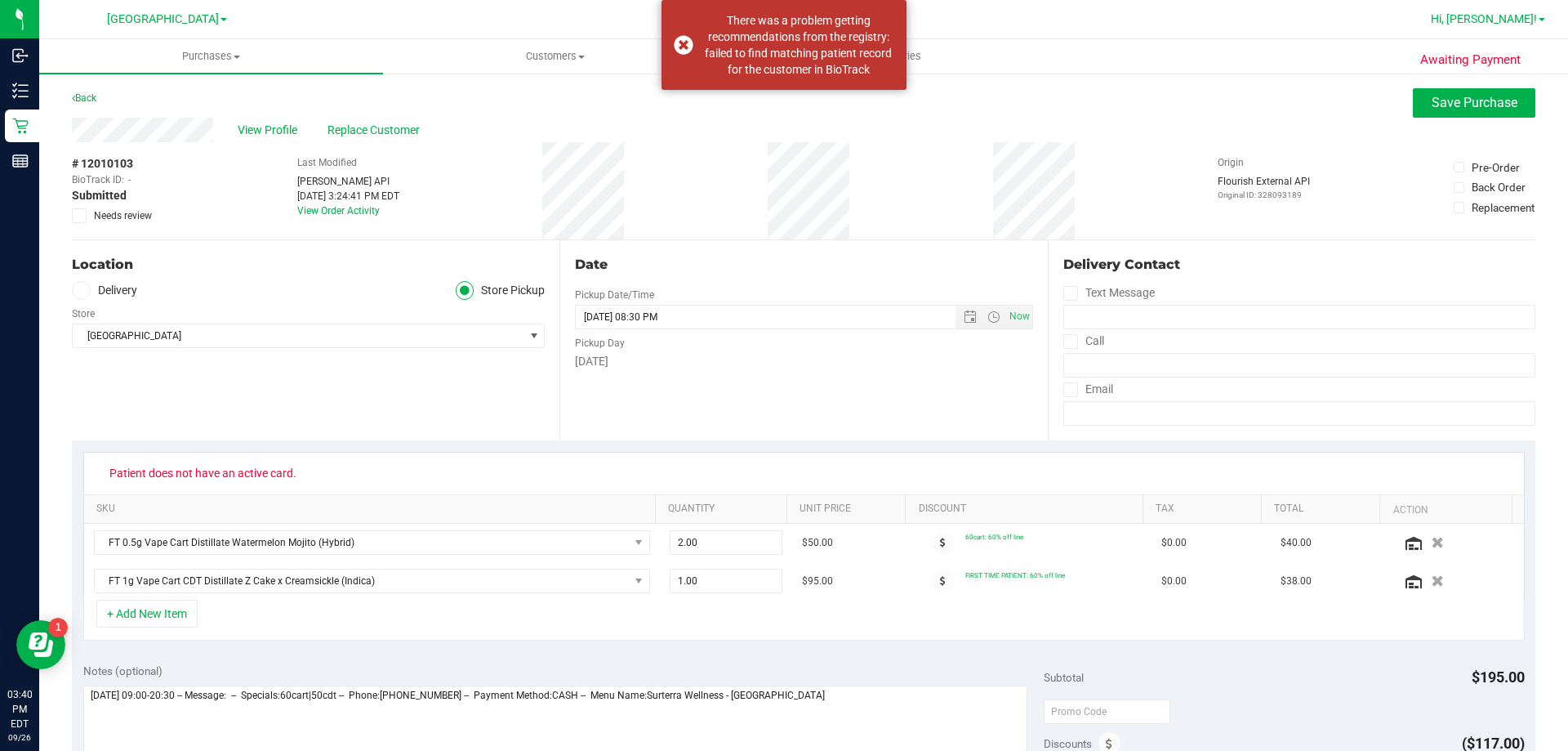
click at [1528, 18] on span "Hi, [PERSON_NAME]!" at bounding box center [1483, 18] width 106 height 13
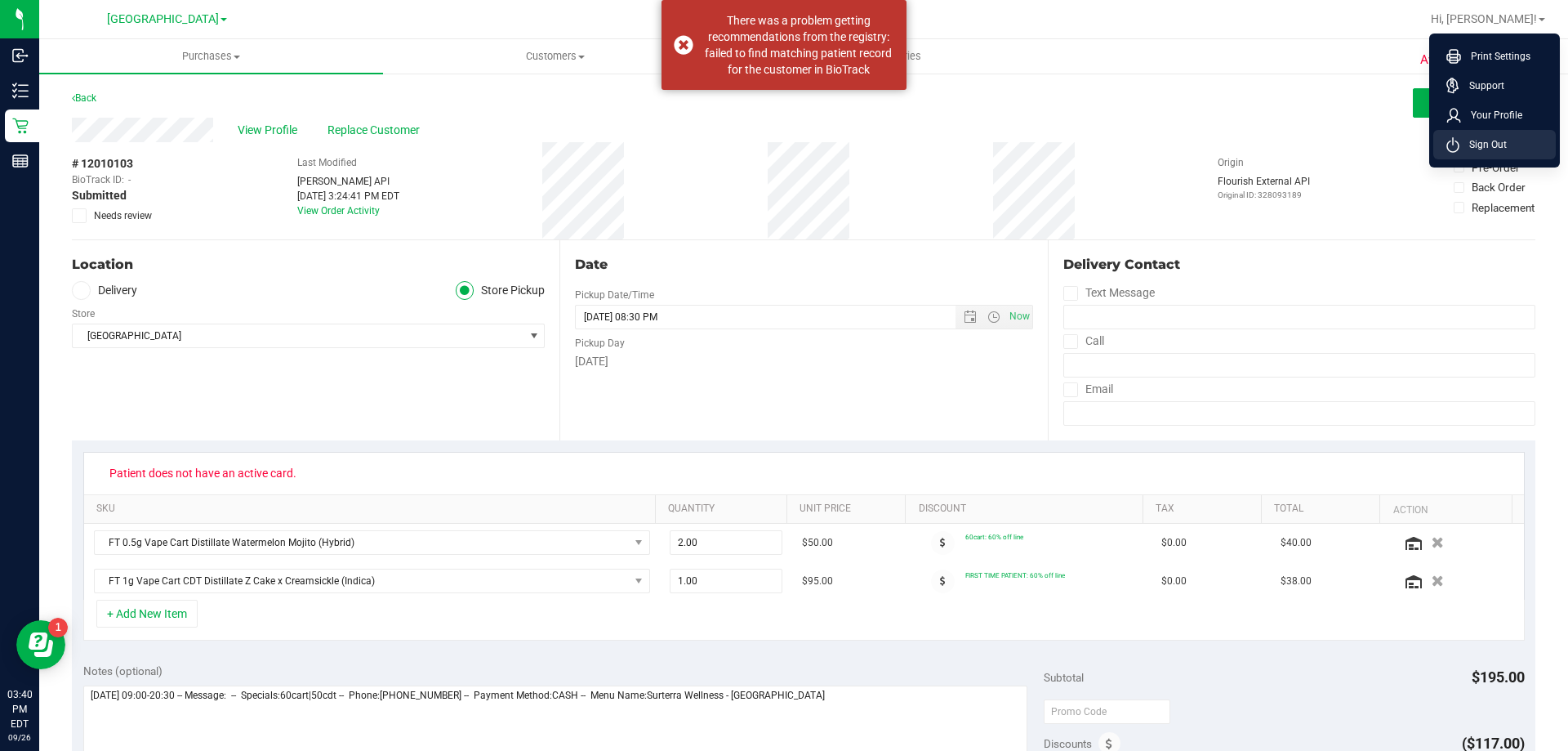
click at [1508, 153] on li "Sign Out" at bounding box center [1494, 144] width 123 height 29
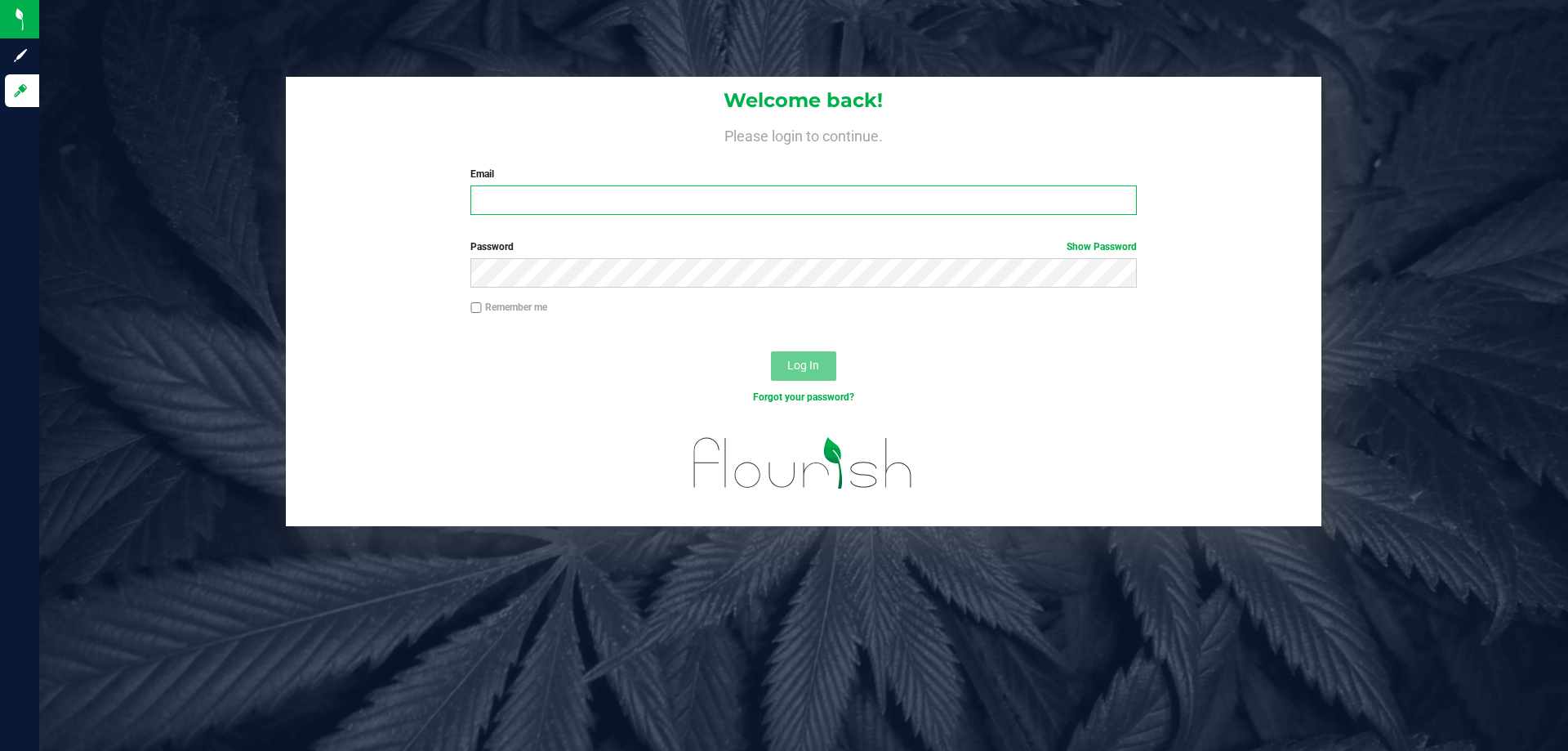
click at [601, 192] on input "Email" at bounding box center [803, 199] width 666 height 29
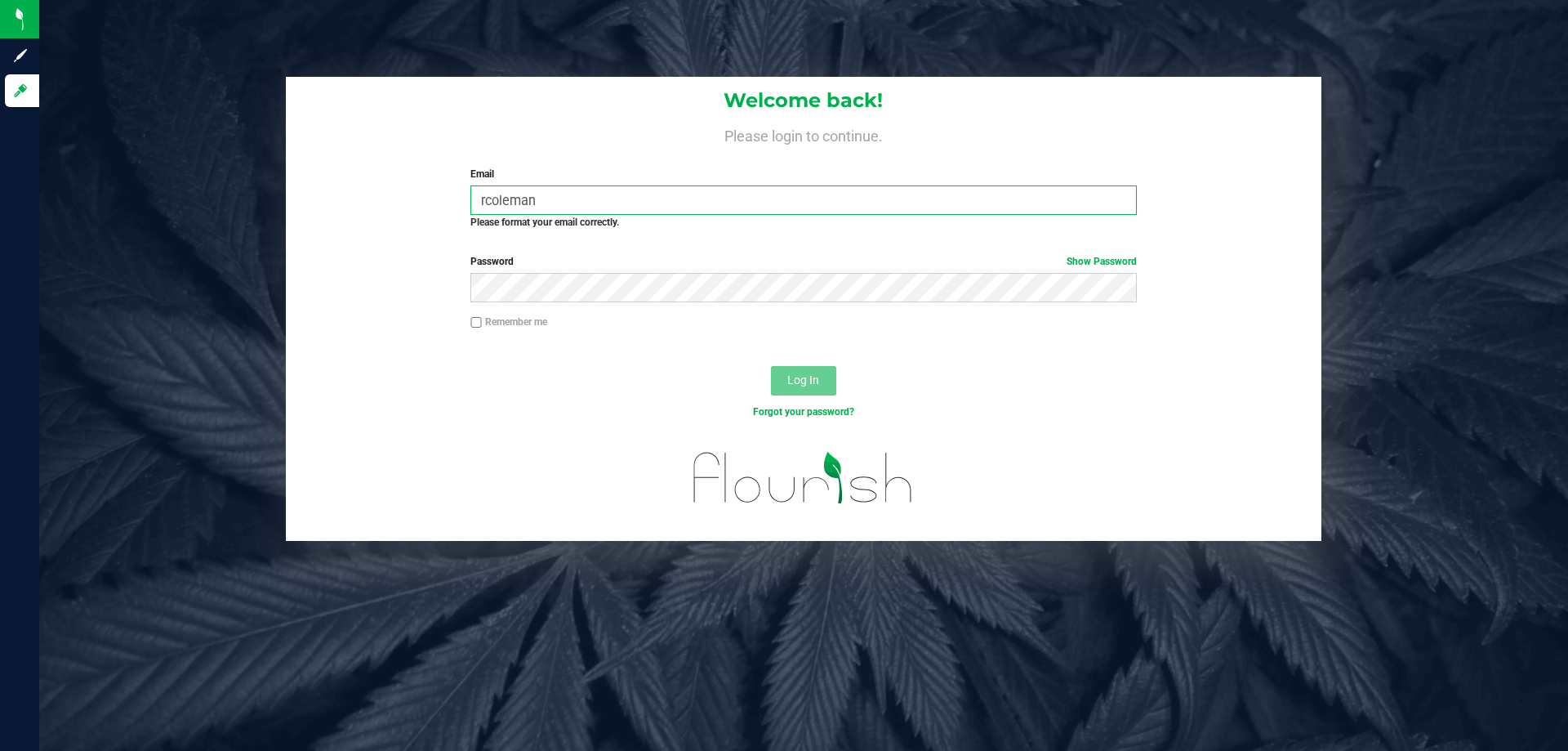
type input "rcoleman"
